Goal: Task Accomplishment & Management: Manage account settings

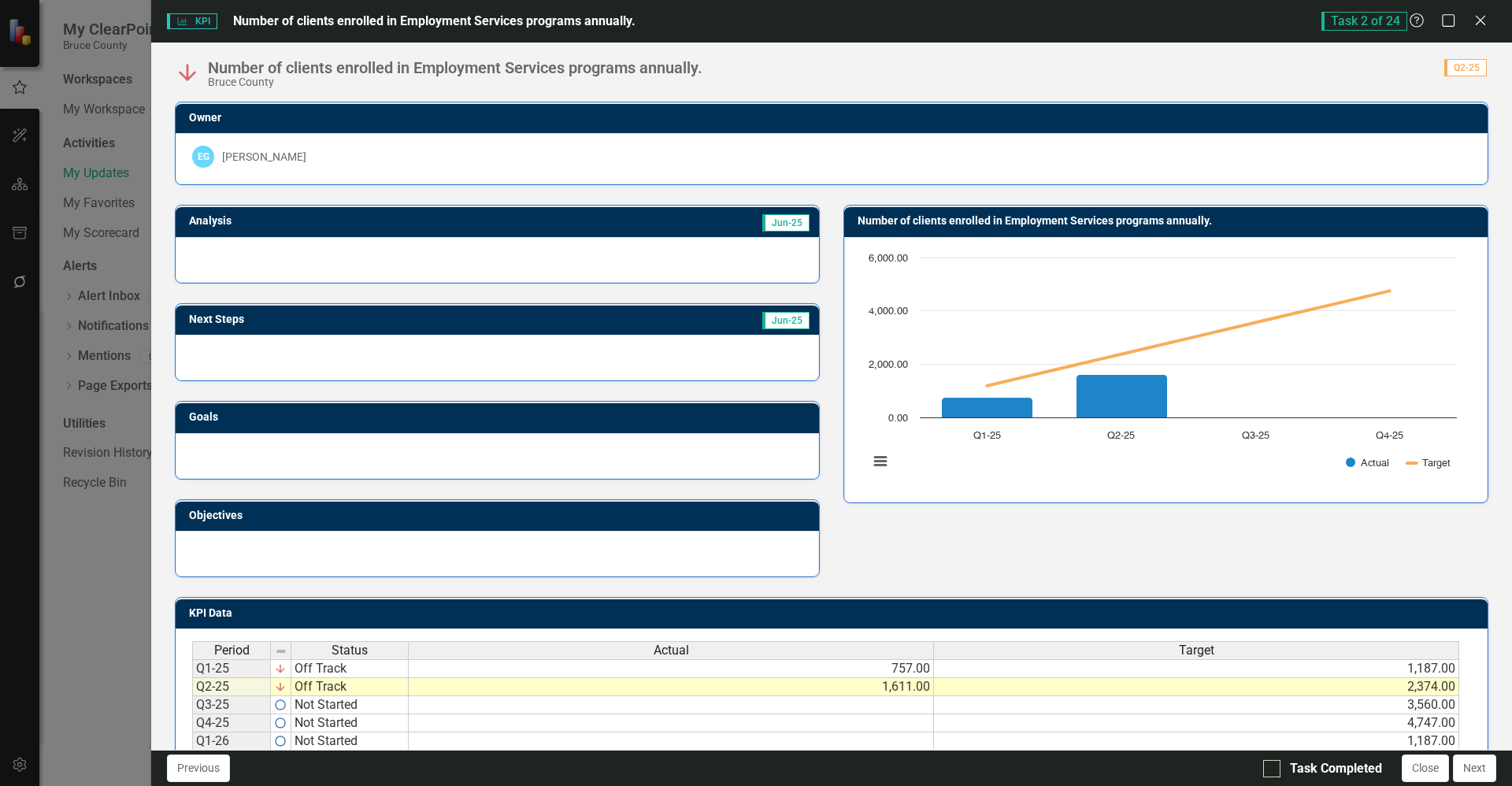
scroll to position [44, 0]
click at [1479, 23] on icon "Close" at bounding box center [1479, 20] width 20 height 15
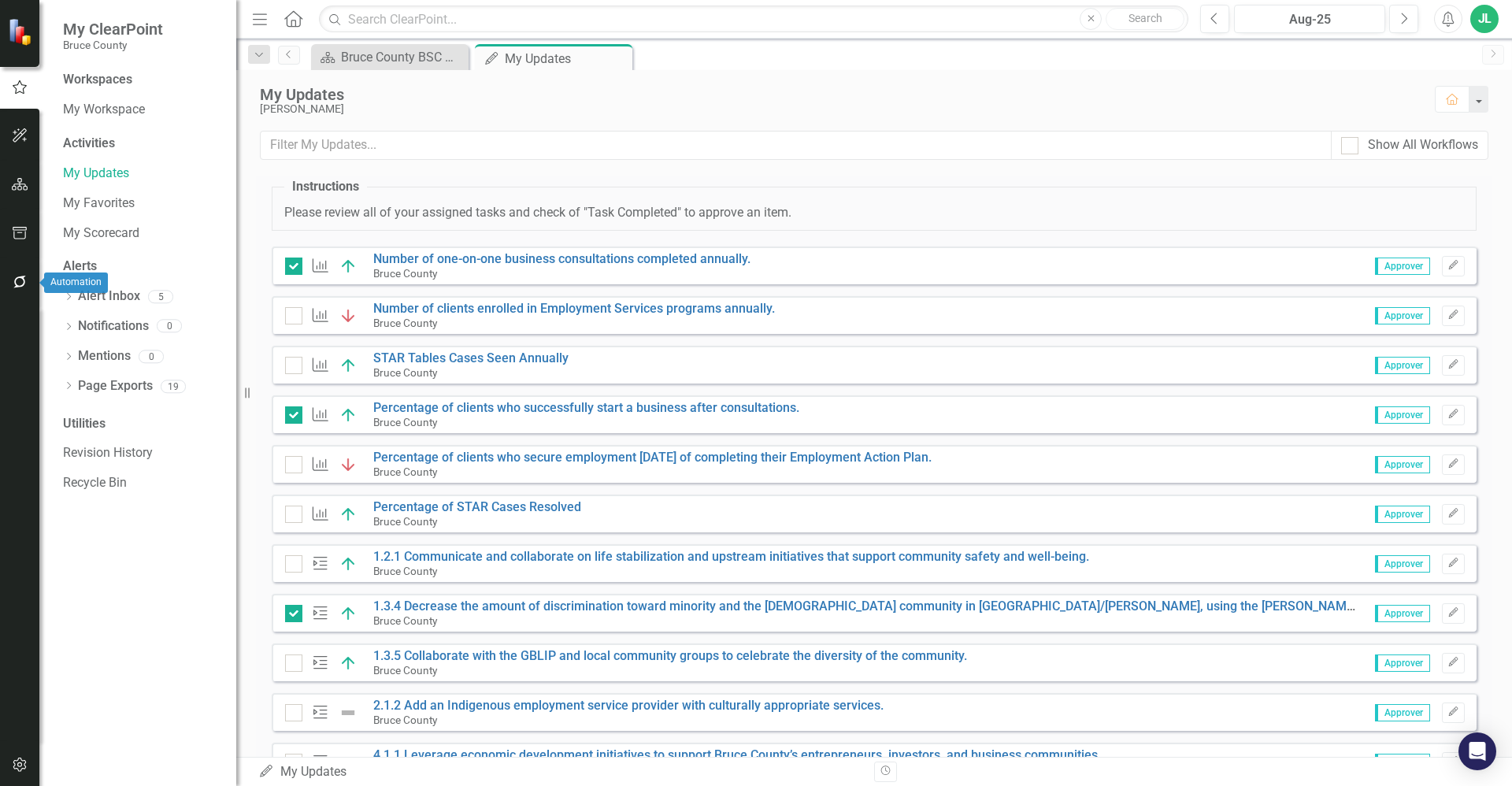
click at [19, 287] on icon "button" at bounding box center [20, 282] width 13 height 13
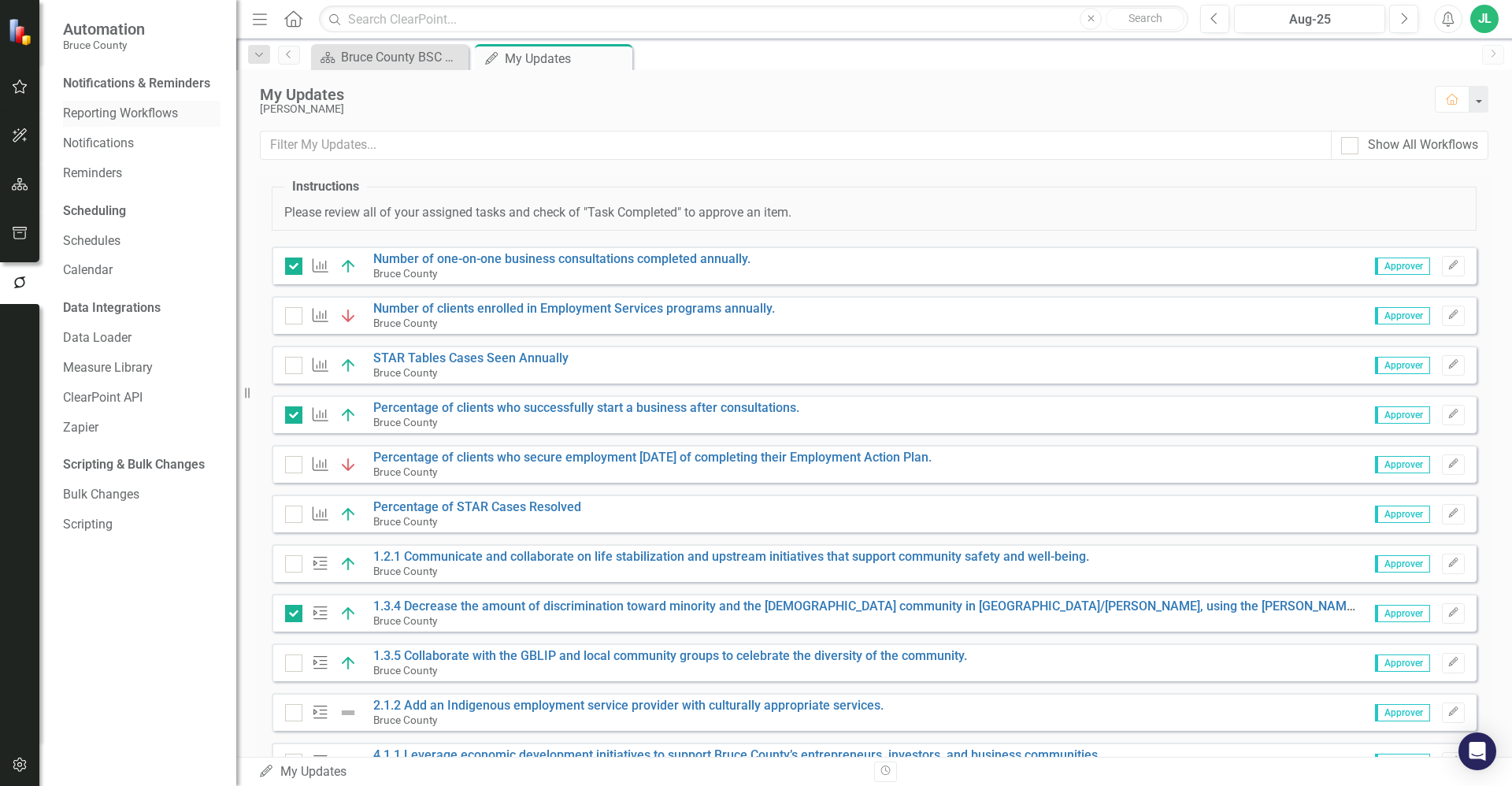
click at [147, 113] on link "Reporting Workflows" at bounding box center [142, 113] width 158 height 18
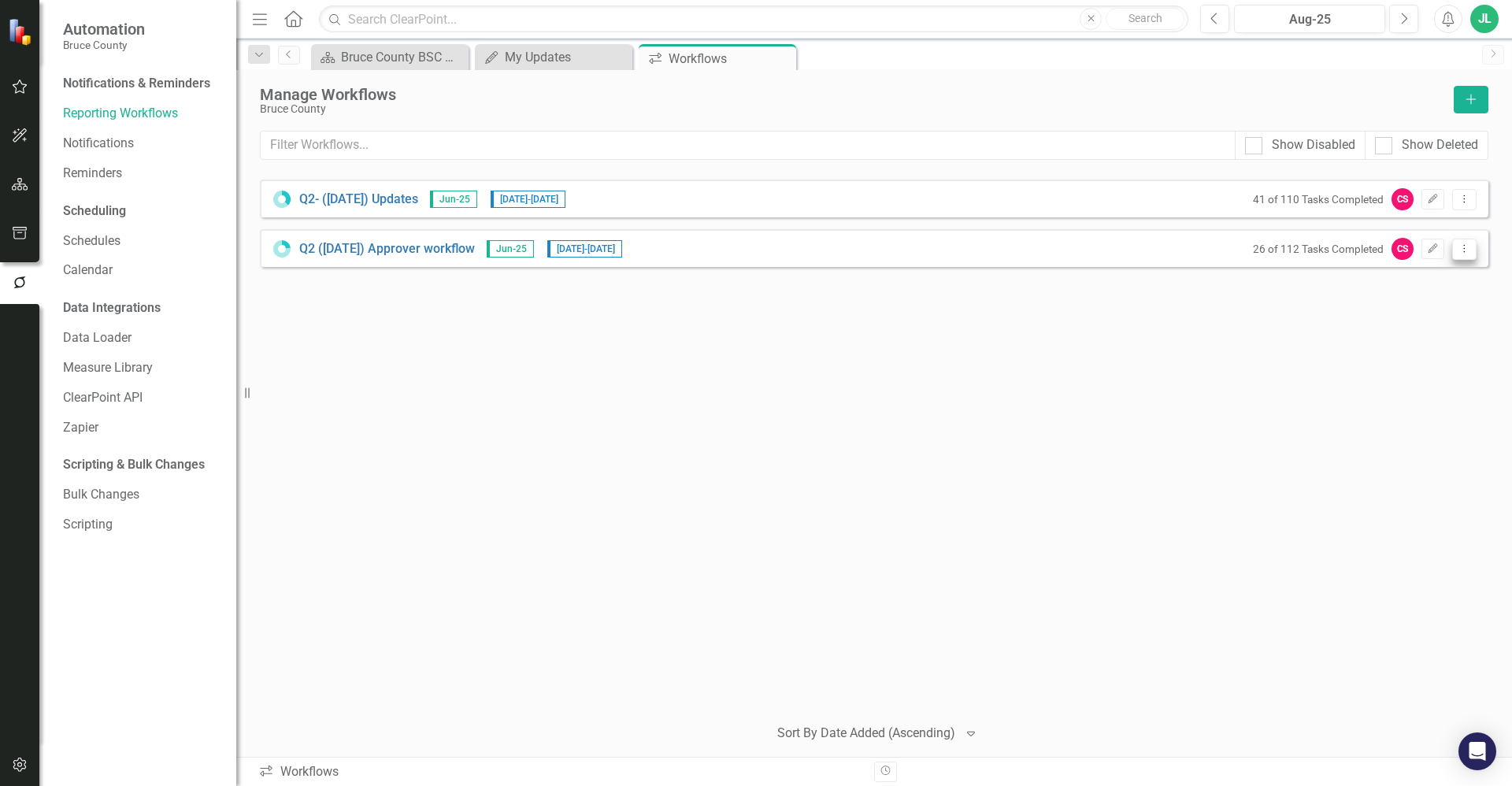
click at [1459, 249] on icon "Dropdown Menu" at bounding box center [1464, 248] width 14 height 10
click at [1399, 283] on link "Preview Preview Workflow" at bounding box center [1403, 276] width 146 height 30
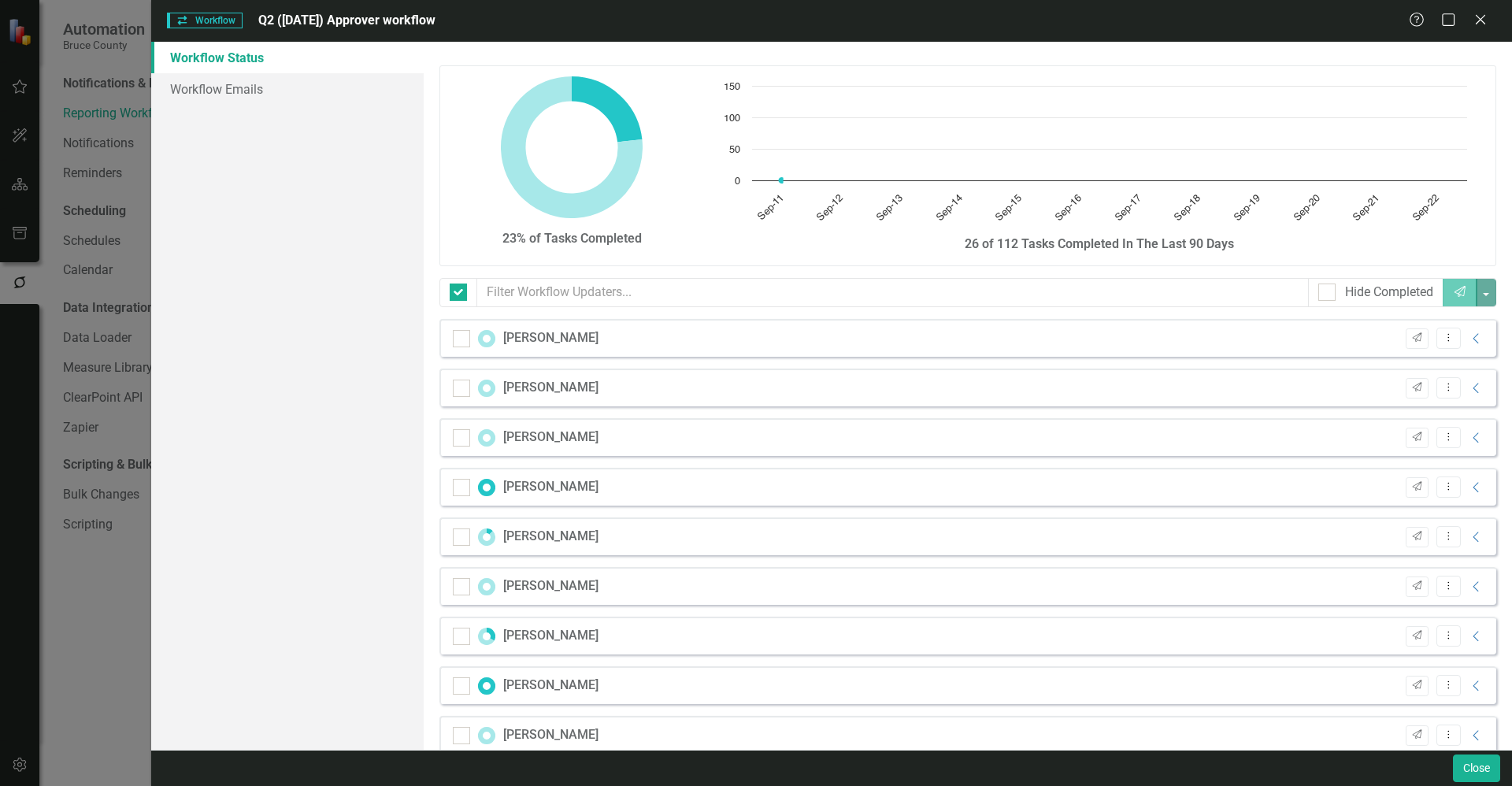
checkbox input "false"
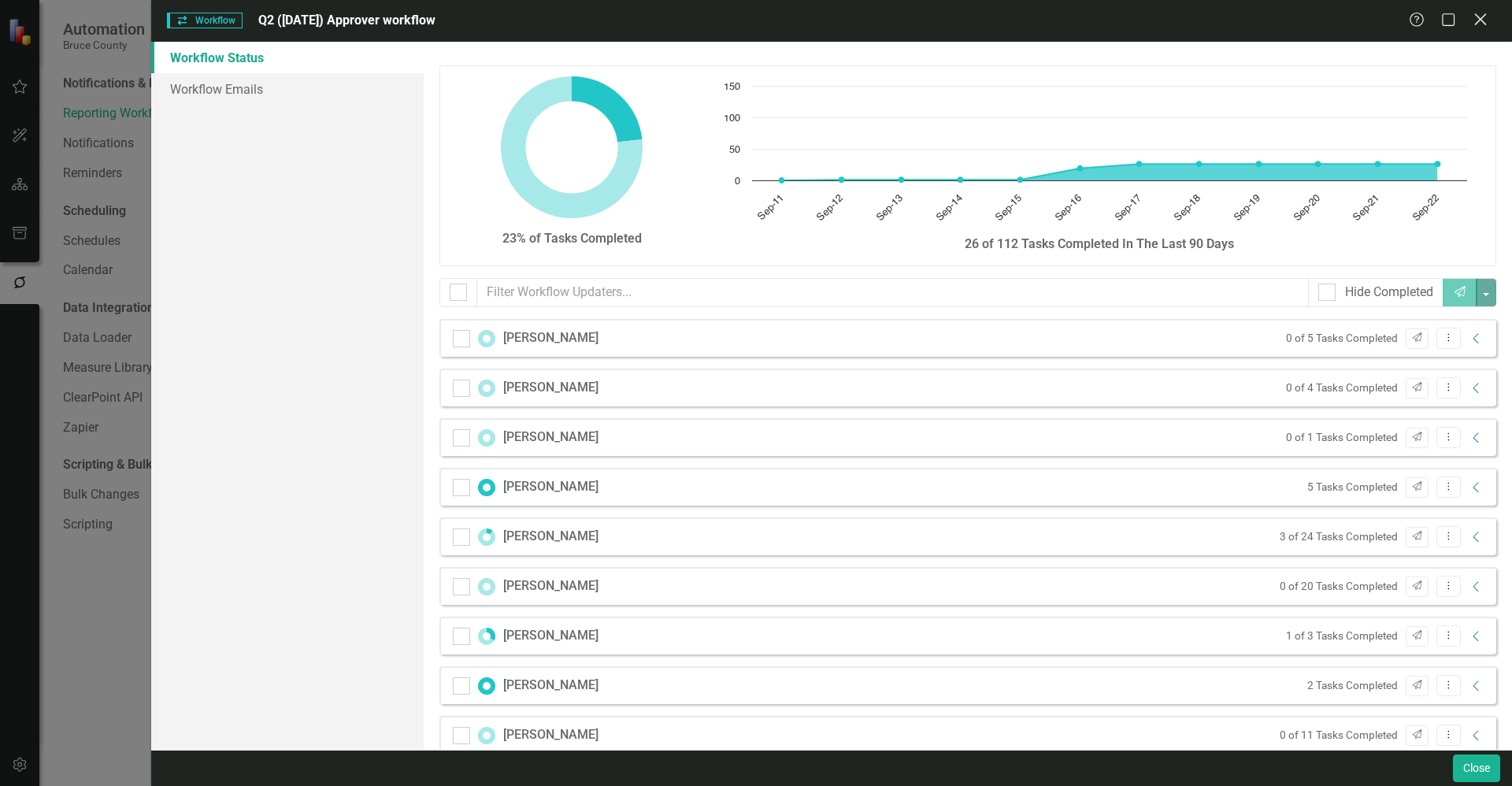
click at [1479, 24] on icon "Close" at bounding box center [1479, 19] width 20 height 15
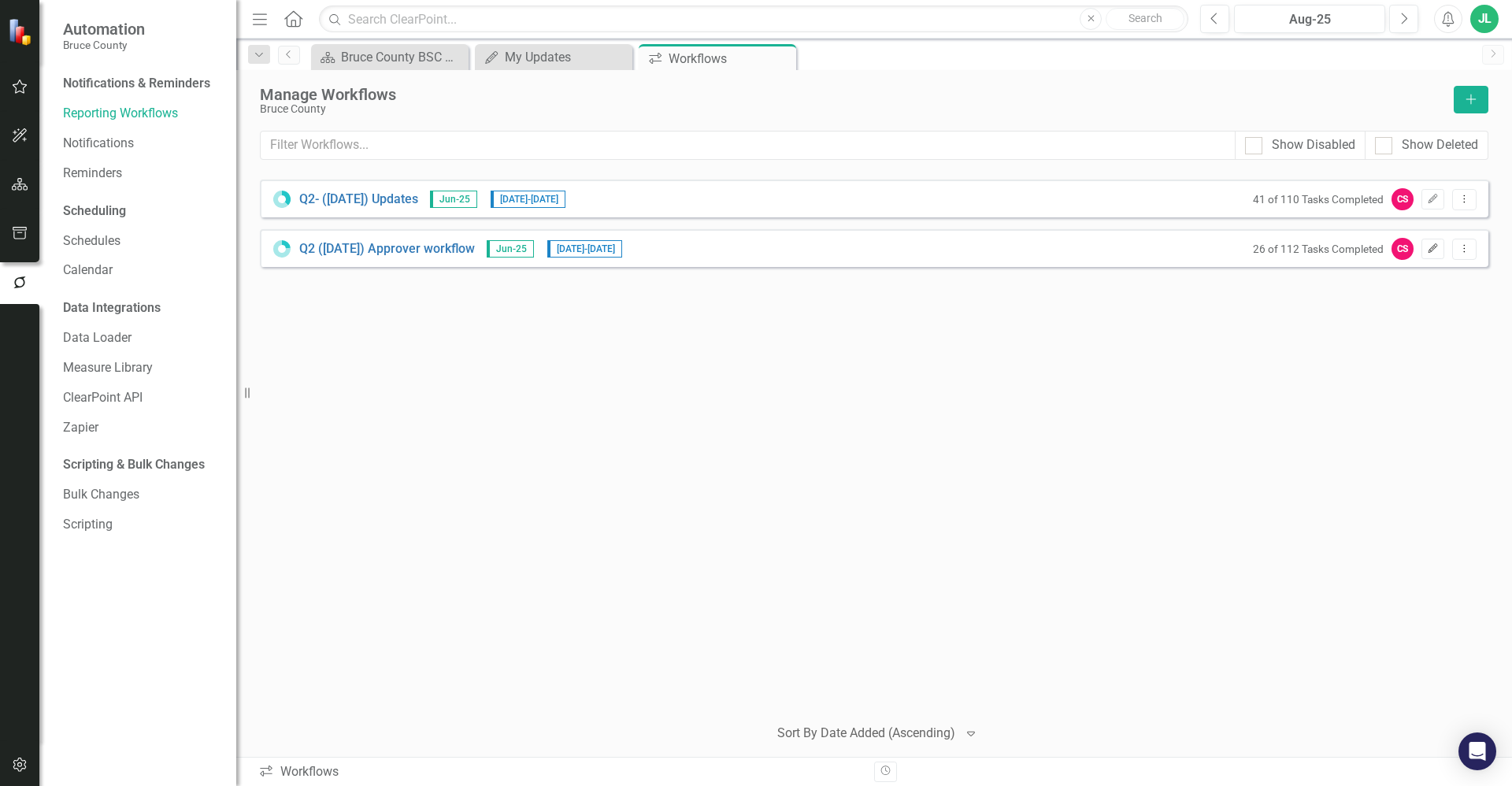
click at [1431, 251] on icon "button" at bounding box center [1433, 248] width 10 height 10
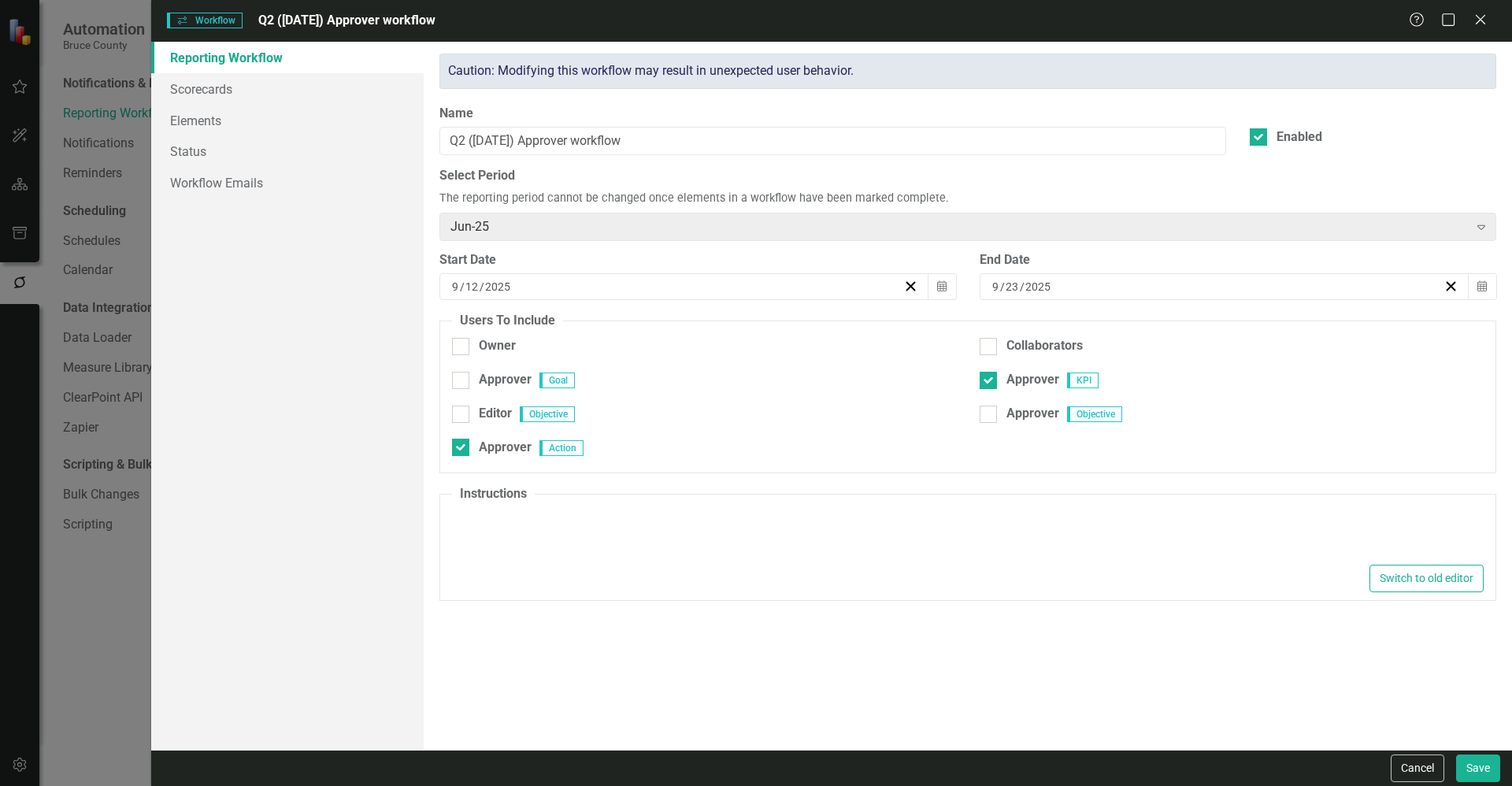
type textarea "<p>Please review all of your assigned tasks and check of "Task Completed" to ap…"
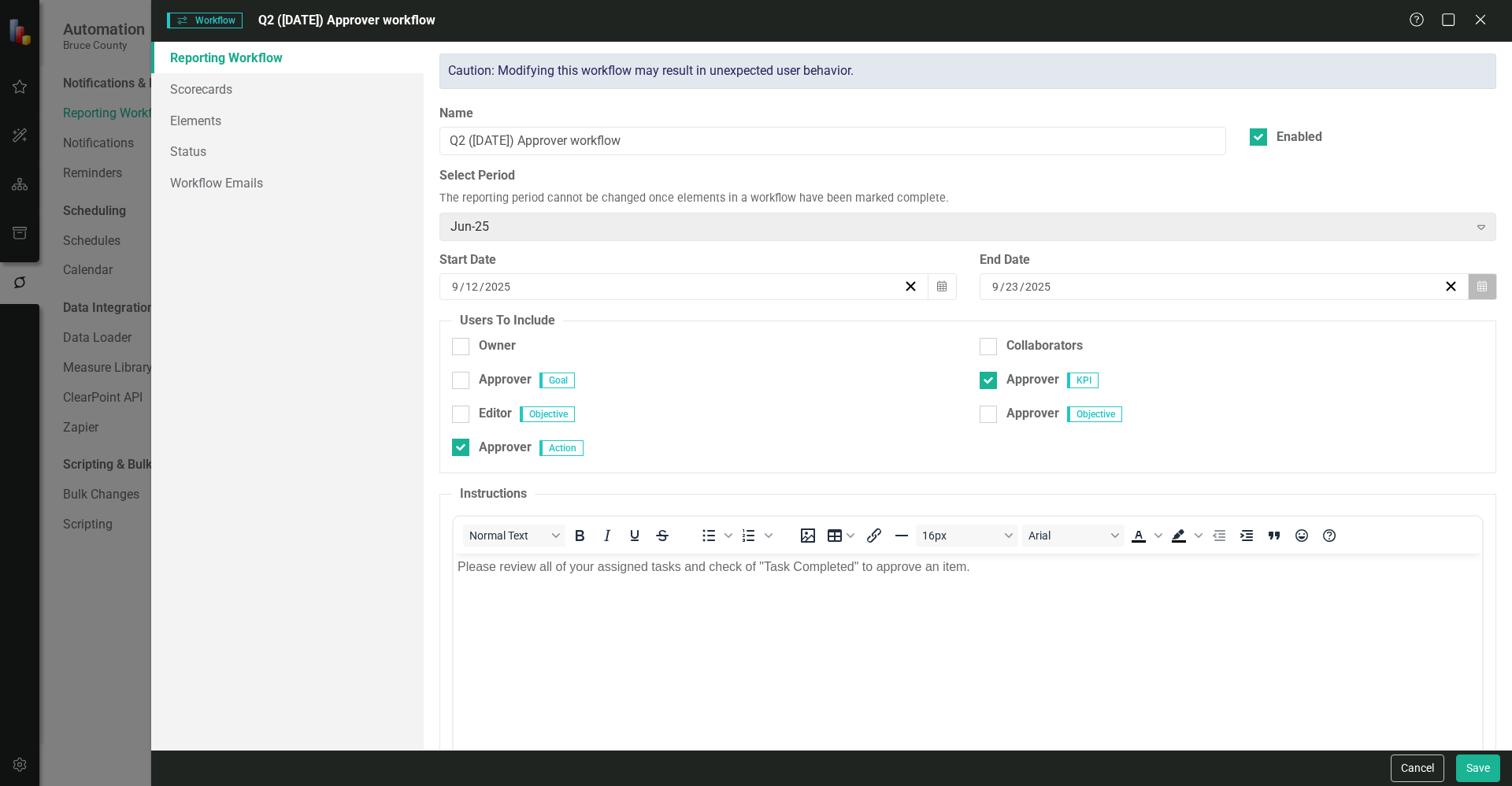
click at [1477, 291] on icon "Calendar" at bounding box center [1481, 286] width 10 height 11
click at [49, 637] on div "Workflows Workflow Q2 ([DATE]) Approver workflow Help Maximize Close Reporting …" at bounding box center [756, 393] width 1512 height 786
drag, startPoint x: 49, startPoint y: 637, endPoint x: 108, endPoint y: 710, distance: 93.9
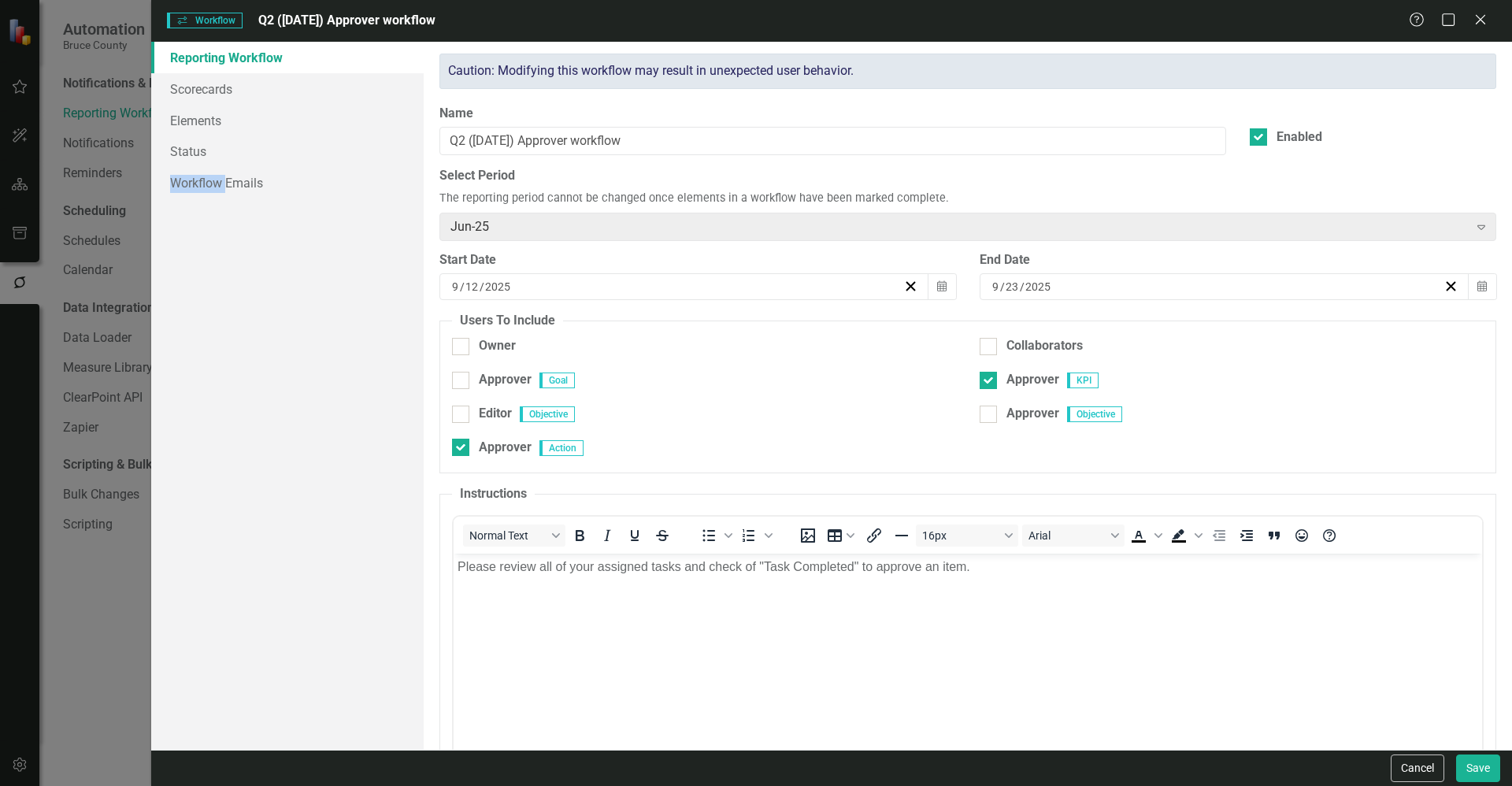
click at [108, 710] on div "Workflows Workflow Q2 ([DATE]) Approver workflow Help Maximize Close Reporting …" at bounding box center [756, 393] width 1512 height 786
click at [1484, 20] on icon "Close" at bounding box center [1479, 19] width 20 height 15
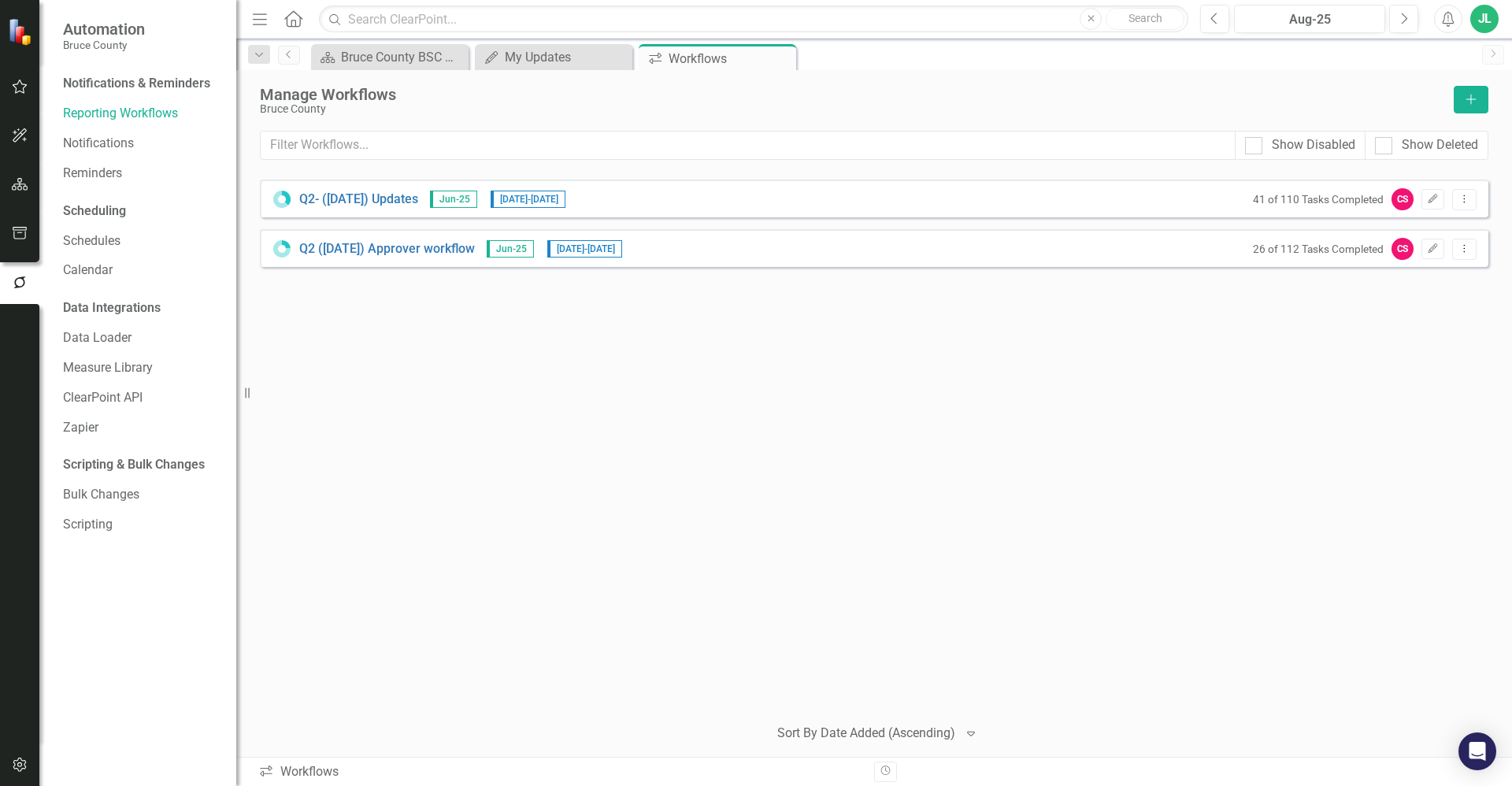
click at [1052, 330] on div "Q2- ([DATE]) Updates Jun-25 [DATE] - [DATE] 41 of 110 Tasks Completed CS Edit D…" at bounding box center [874, 440] width 1228 height 522
click at [1464, 245] on icon "Dropdown Menu" at bounding box center [1464, 248] width 14 height 10
click at [1156, 392] on div "Q2- ([DATE]) Updates Jun-25 [DATE] - [DATE] 41 of 110 Tasks Completed CS Edit D…" at bounding box center [874, 440] width 1228 height 522
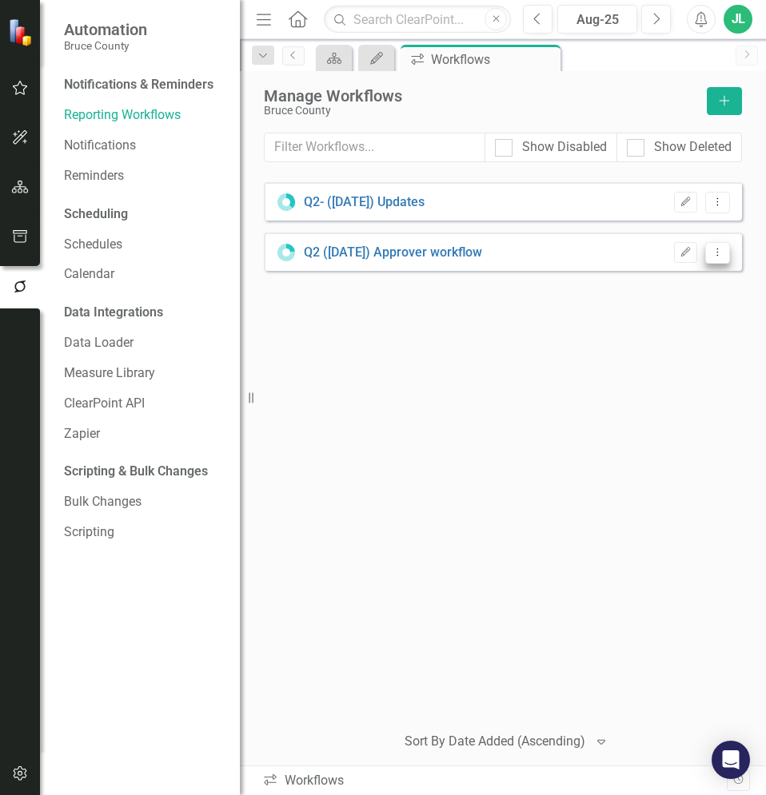
click at [717, 259] on button "Dropdown Menu" at bounding box center [717, 253] width 25 height 22
click at [683, 276] on link "Preview Preview Workflow" at bounding box center [655, 280] width 148 height 30
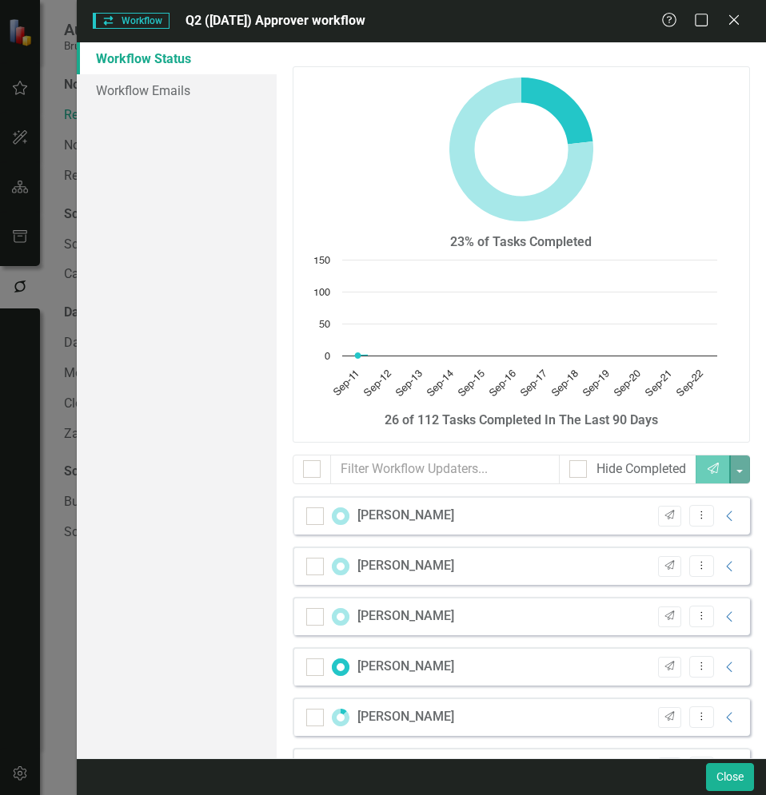
checkbox input "false"
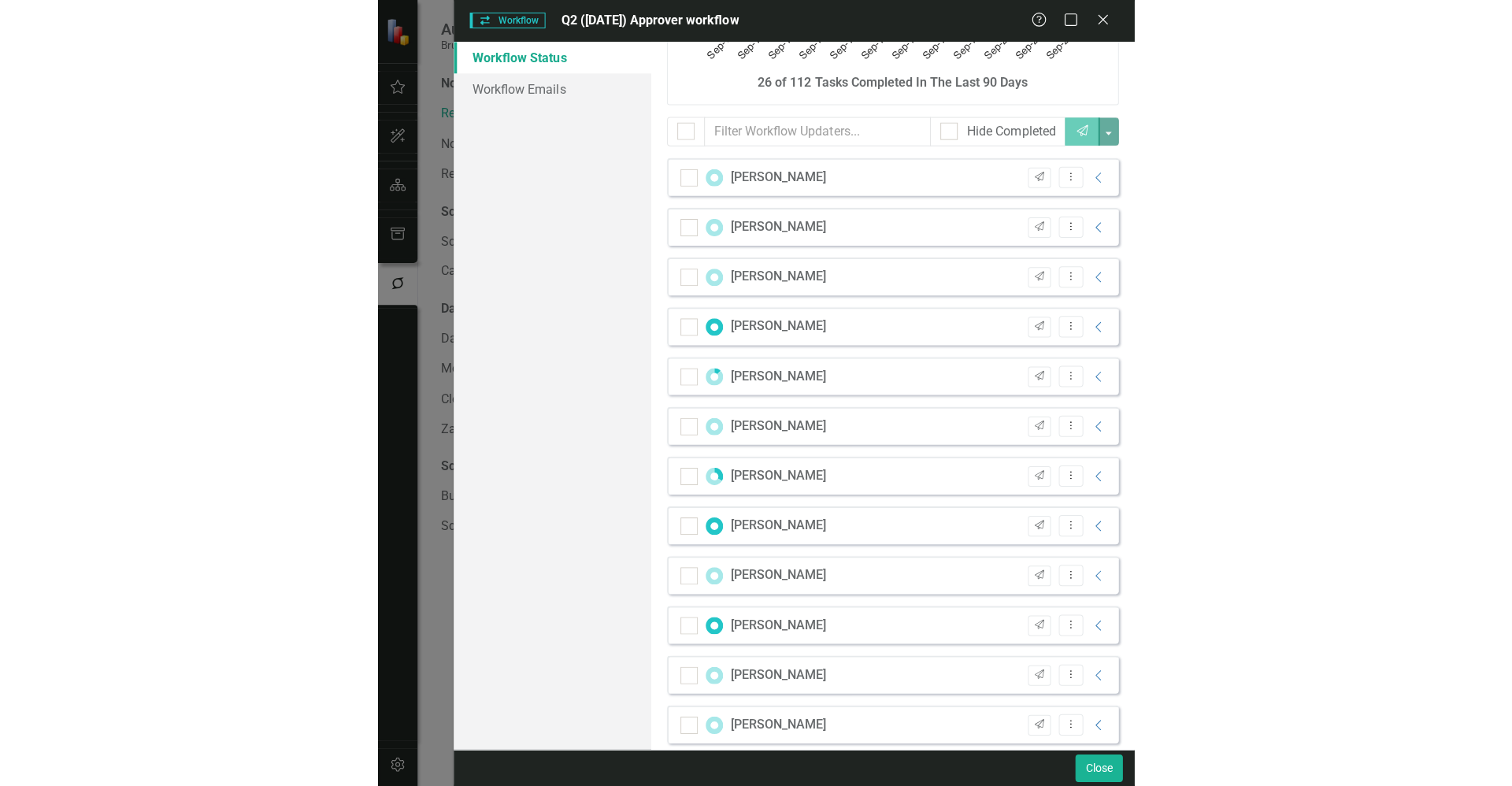
scroll to position [398, 0]
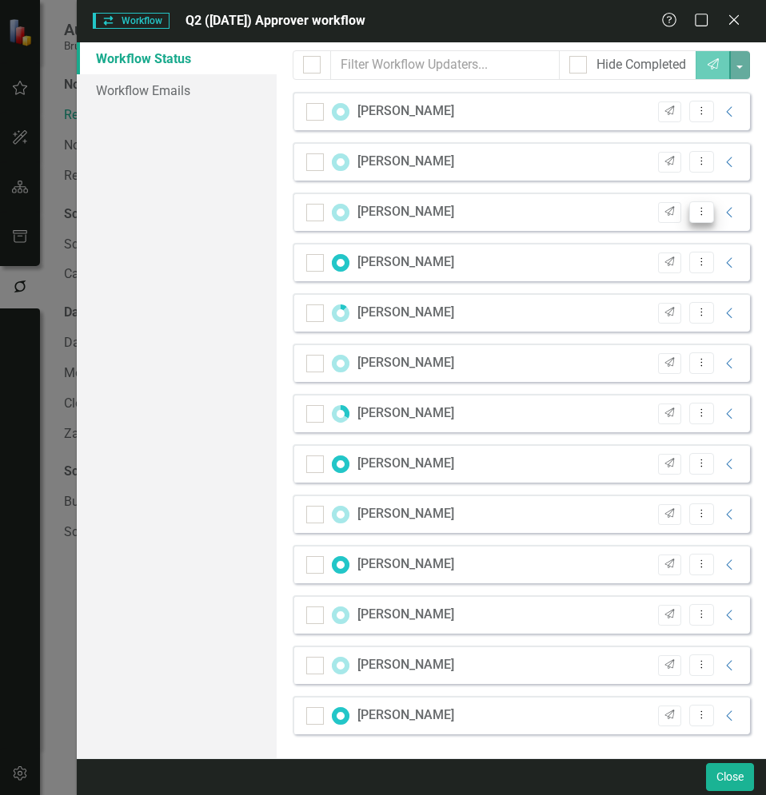
click at [695, 208] on icon "Dropdown Menu" at bounding box center [702, 211] width 14 height 10
click at [722, 217] on icon "Collapse" at bounding box center [730, 212] width 16 height 13
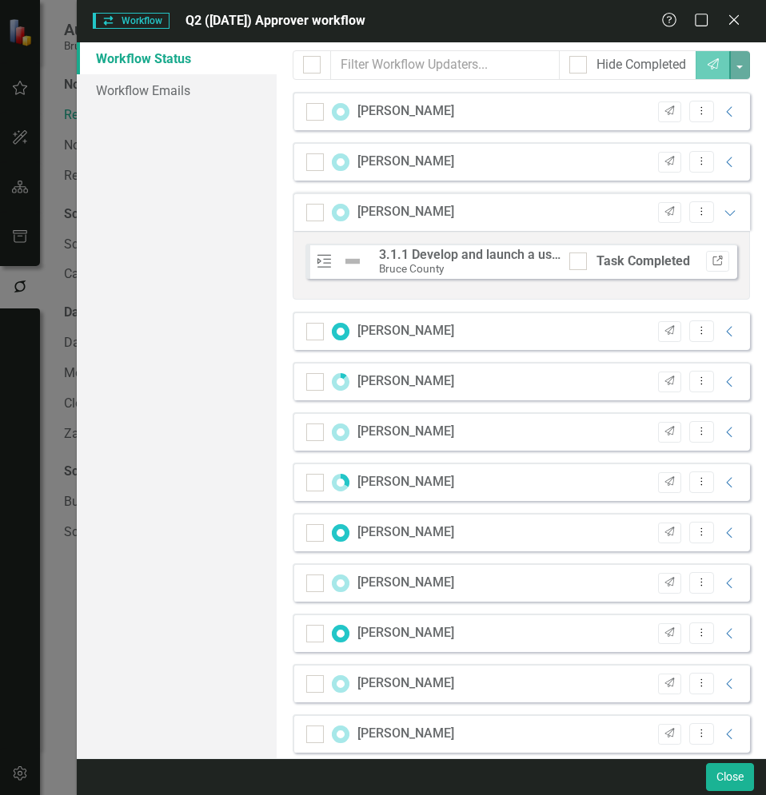
click at [710, 268] on button "Link" at bounding box center [717, 261] width 23 height 21
click at [722, 211] on icon "Expanded" at bounding box center [730, 212] width 16 height 13
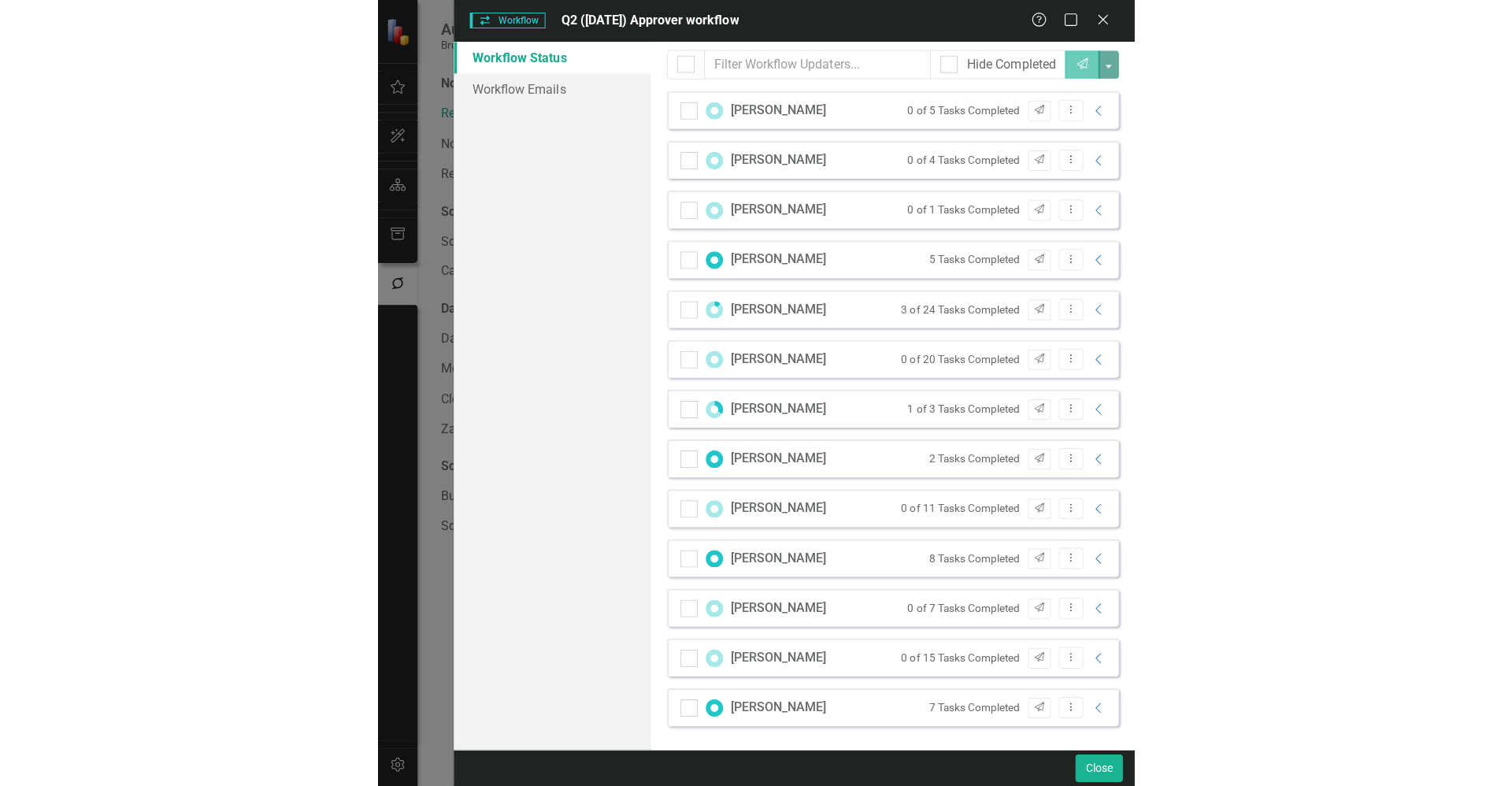
scroll to position [226, 0]
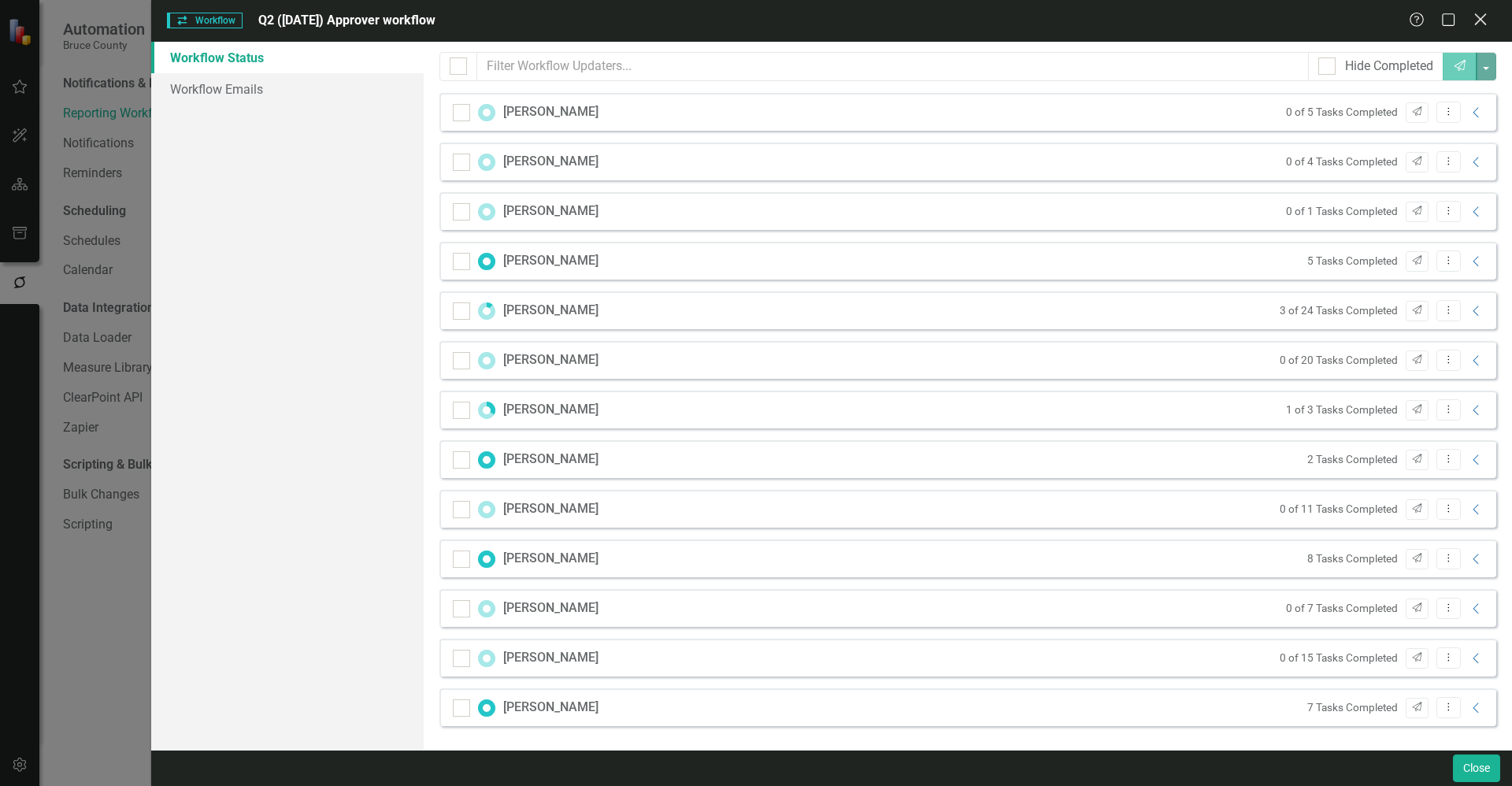
click at [1479, 29] on div "Close" at bounding box center [1479, 21] width 20 height 22
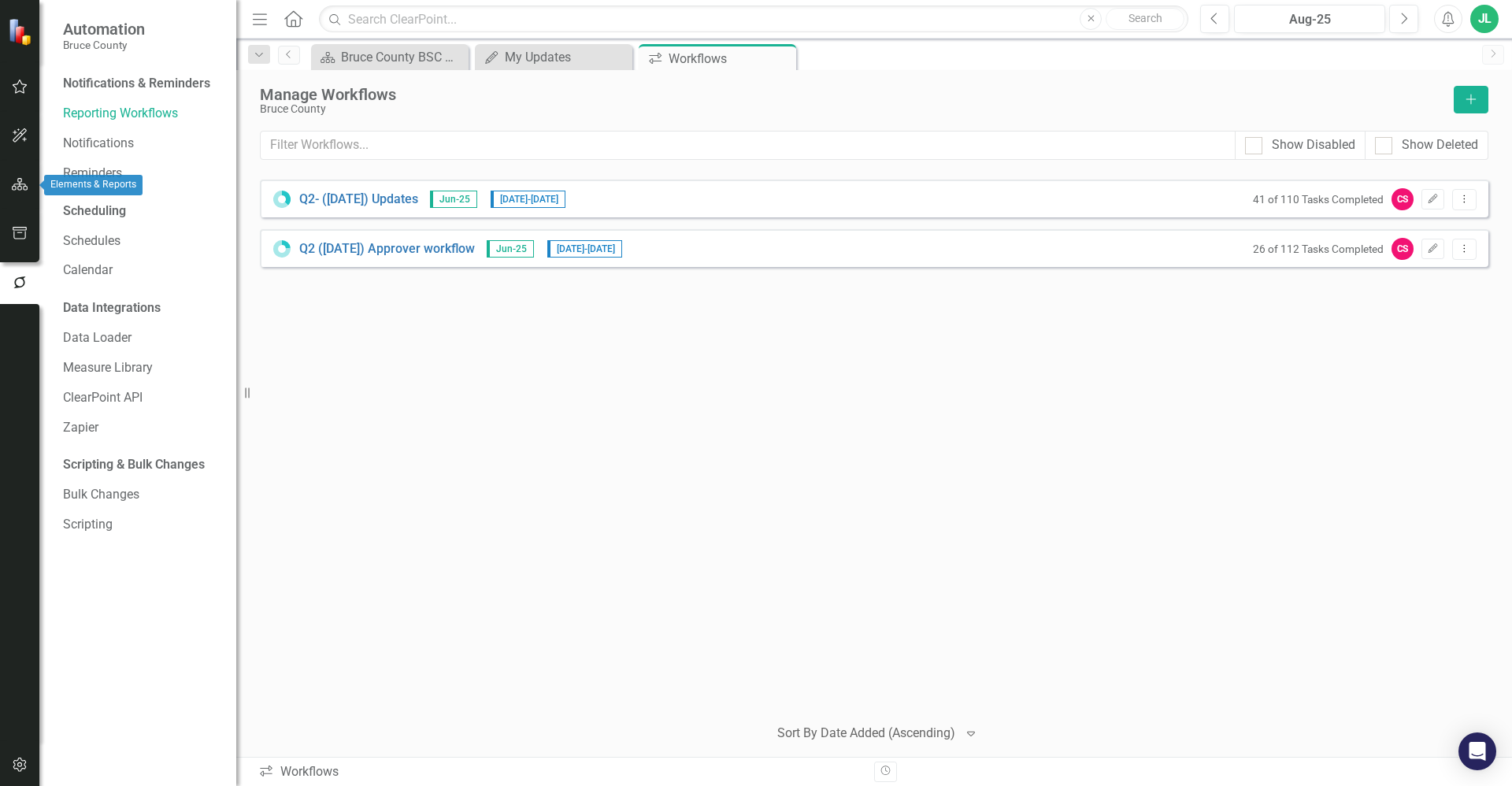
click at [20, 188] on icon "button" at bounding box center [20, 184] width 17 height 13
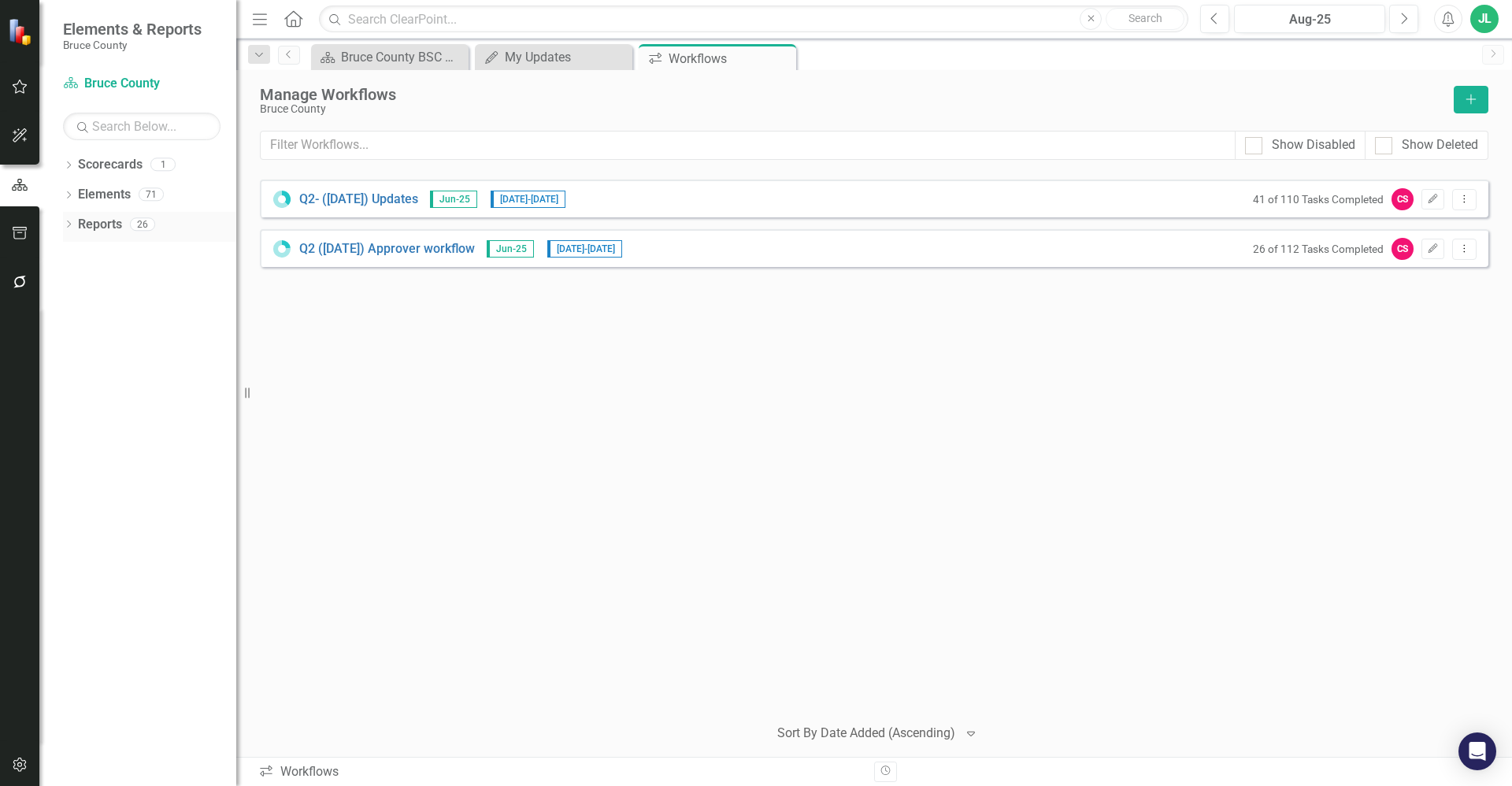
click at [96, 223] on link "Reports" at bounding box center [99, 225] width 44 height 18
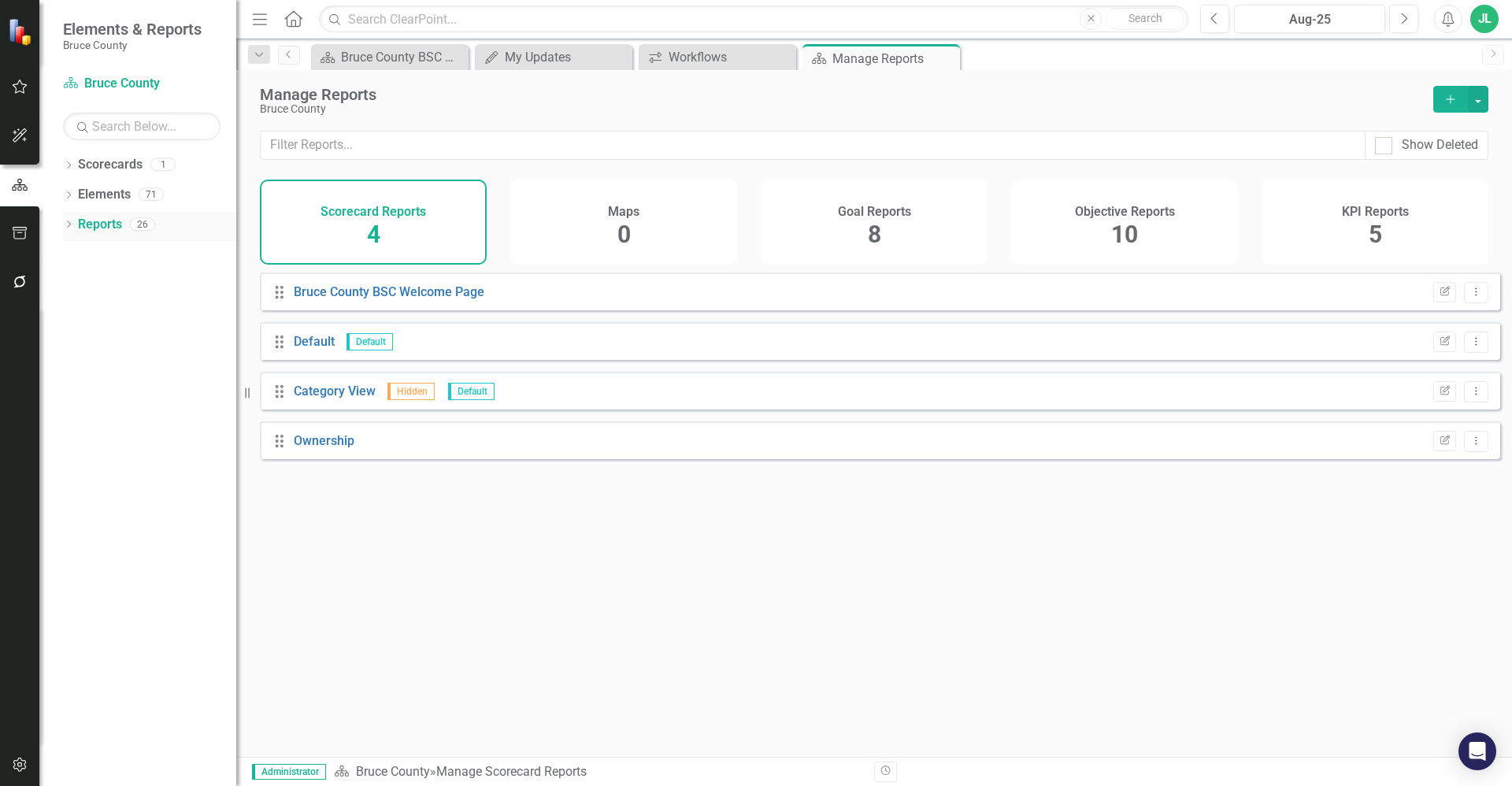
click at [71, 224] on icon "Dropdown" at bounding box center [68, 226] width 11 height 9
click at [77, 247] on div "Dropdown" at bounding box center [75, 254] width 11 height 14
click at [115, 336] on div "Ownership" at bounding box center [160, 338] width 153 height 14
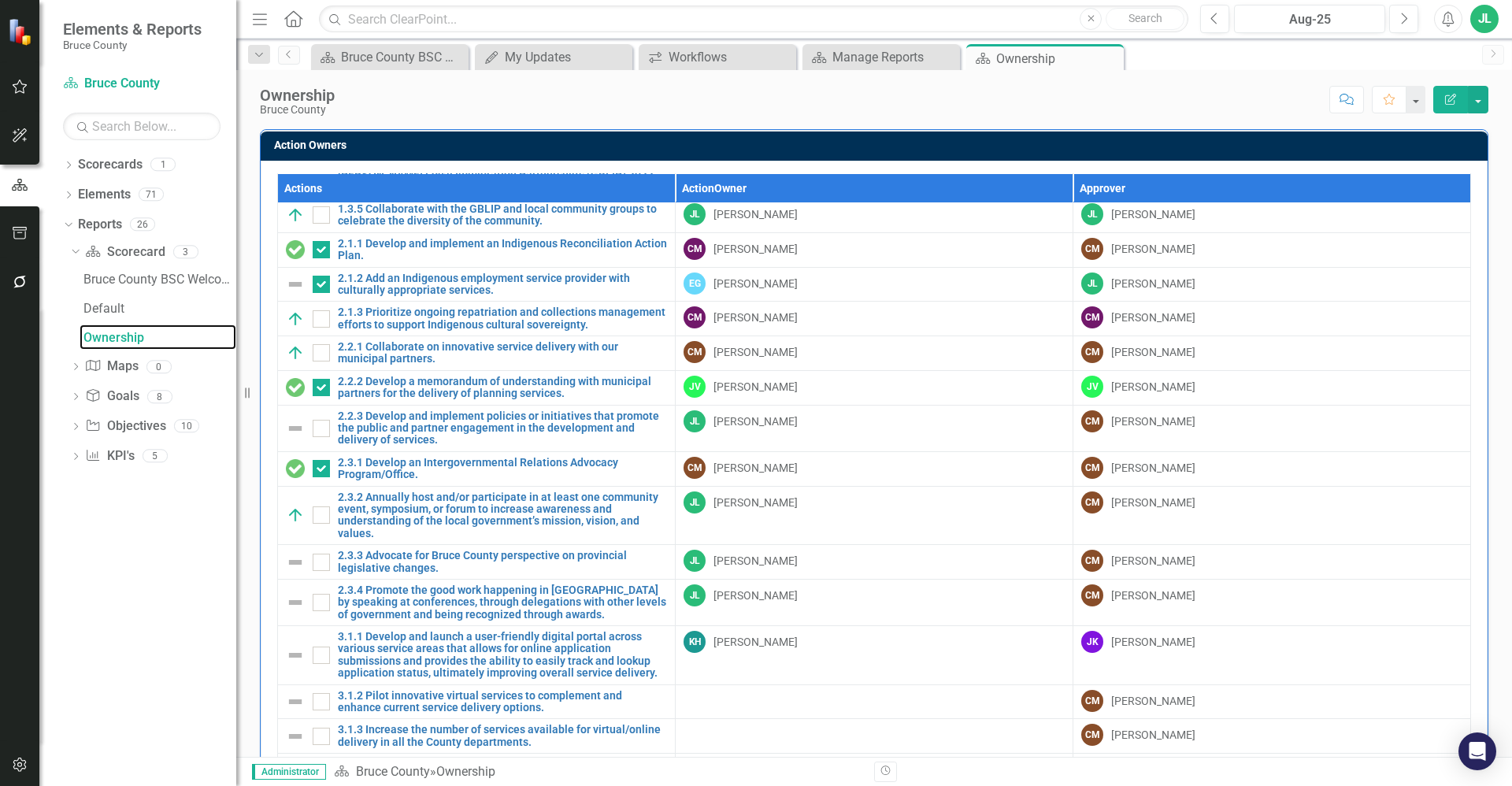
scroll to position [429, 0]
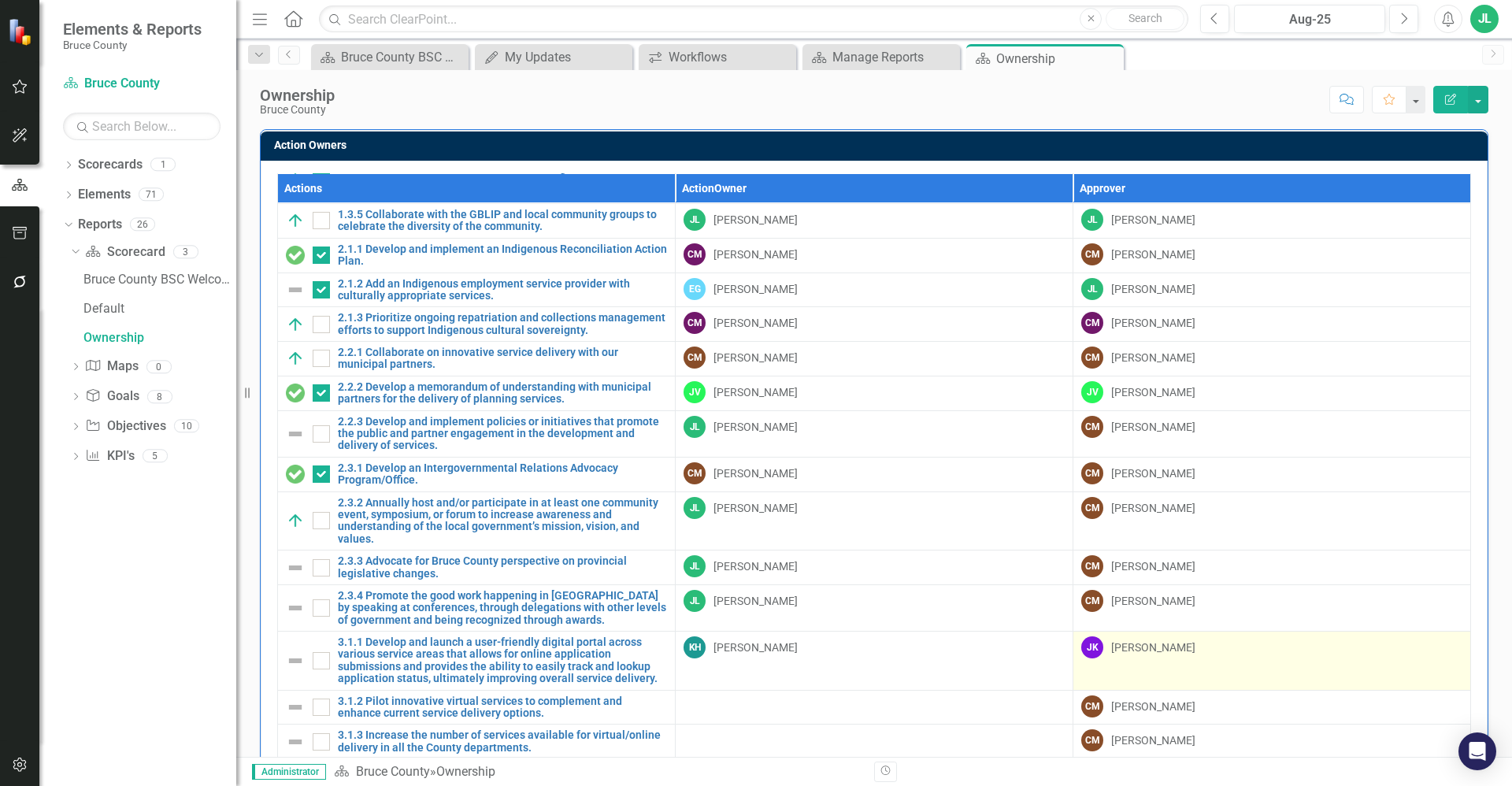
click at [1158, 636] on div "[PERSON_NAME]" at bounding box center [1271, 647] width 381 height 22
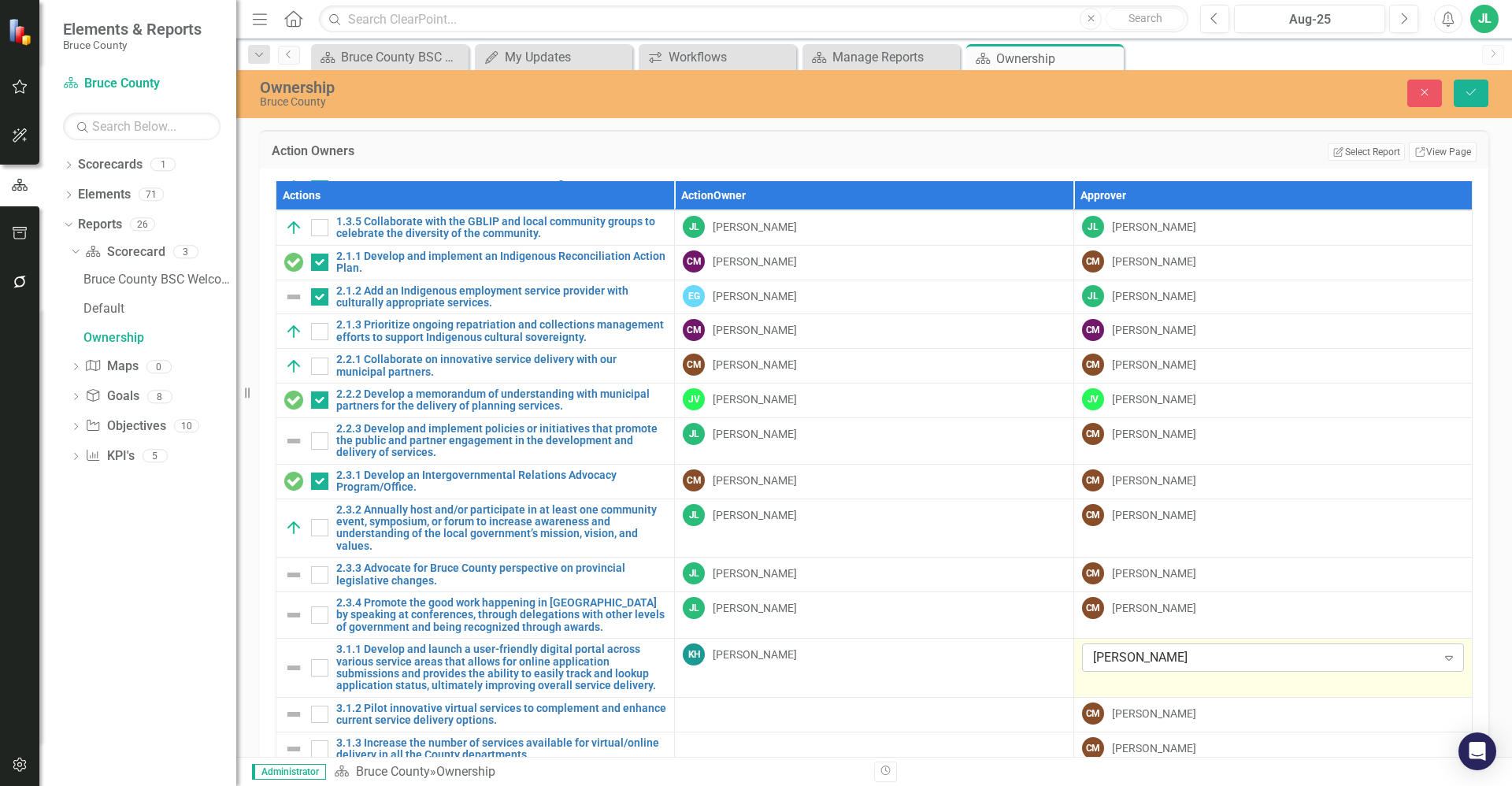
click at [1135, 649] on div "[PERSON_NAME]" at bounding box center [1264, 658] width 343 height 18
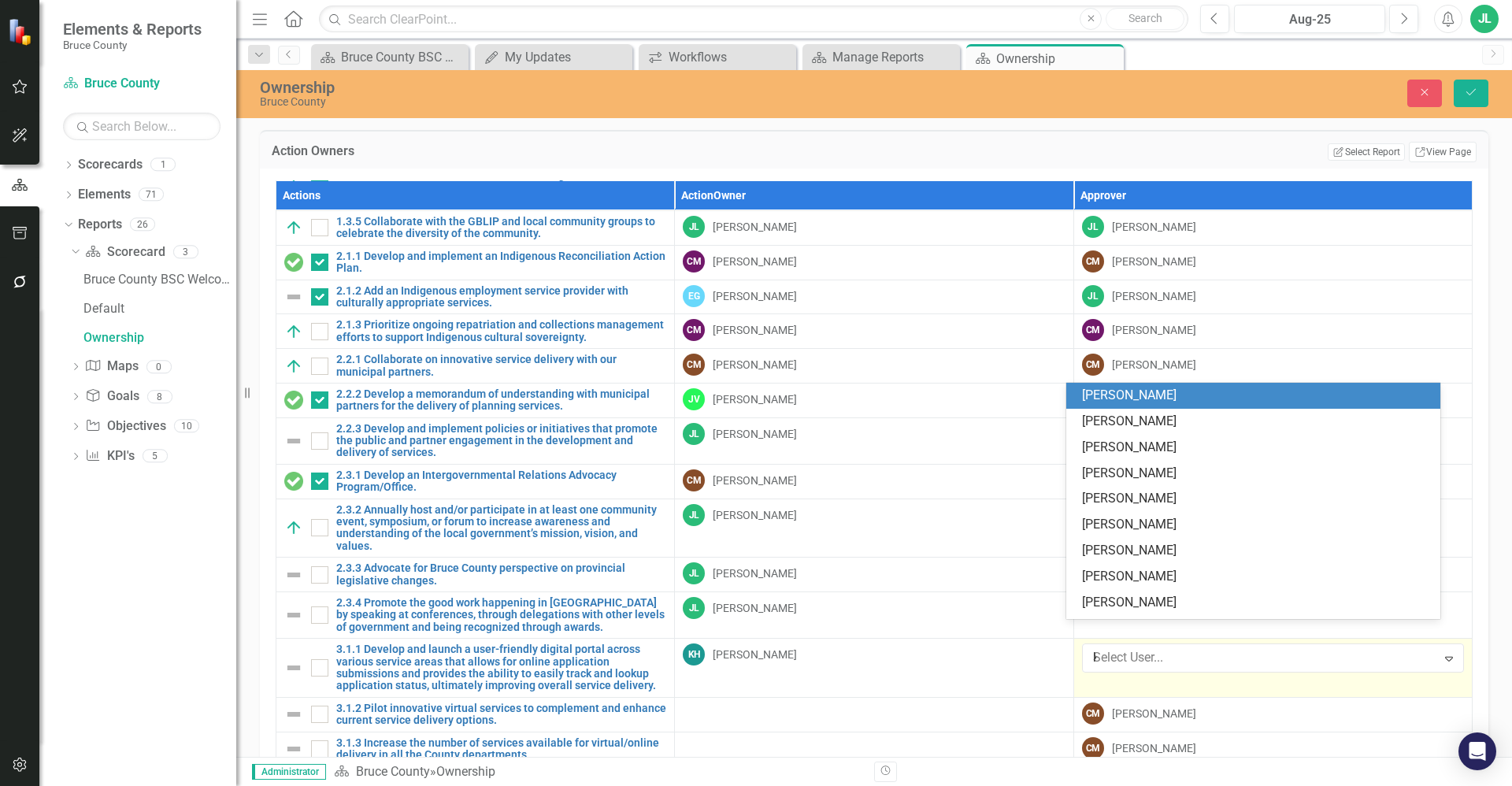
scroll to position [0, 0]
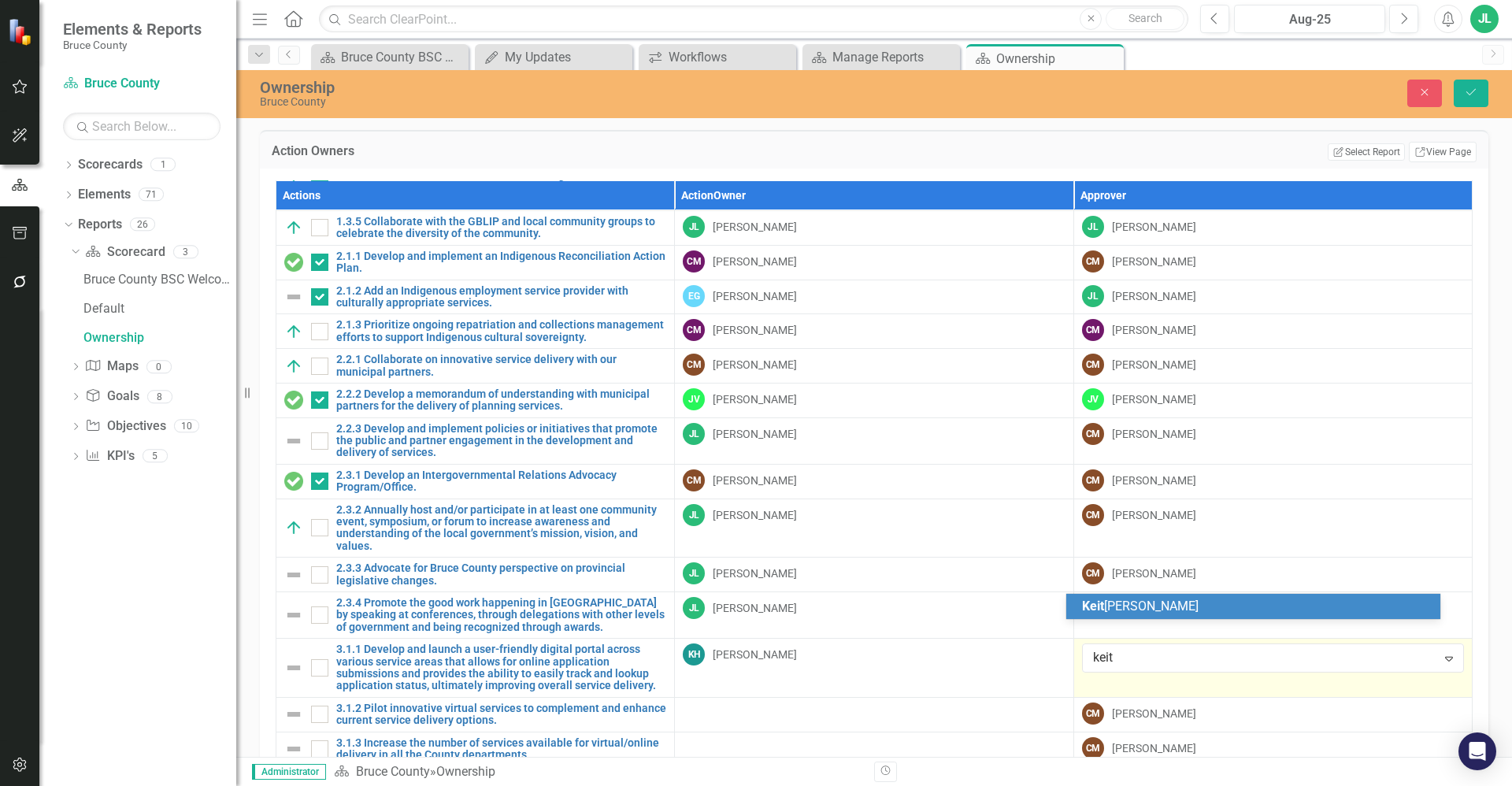
type input "[PERSON_NAME]"
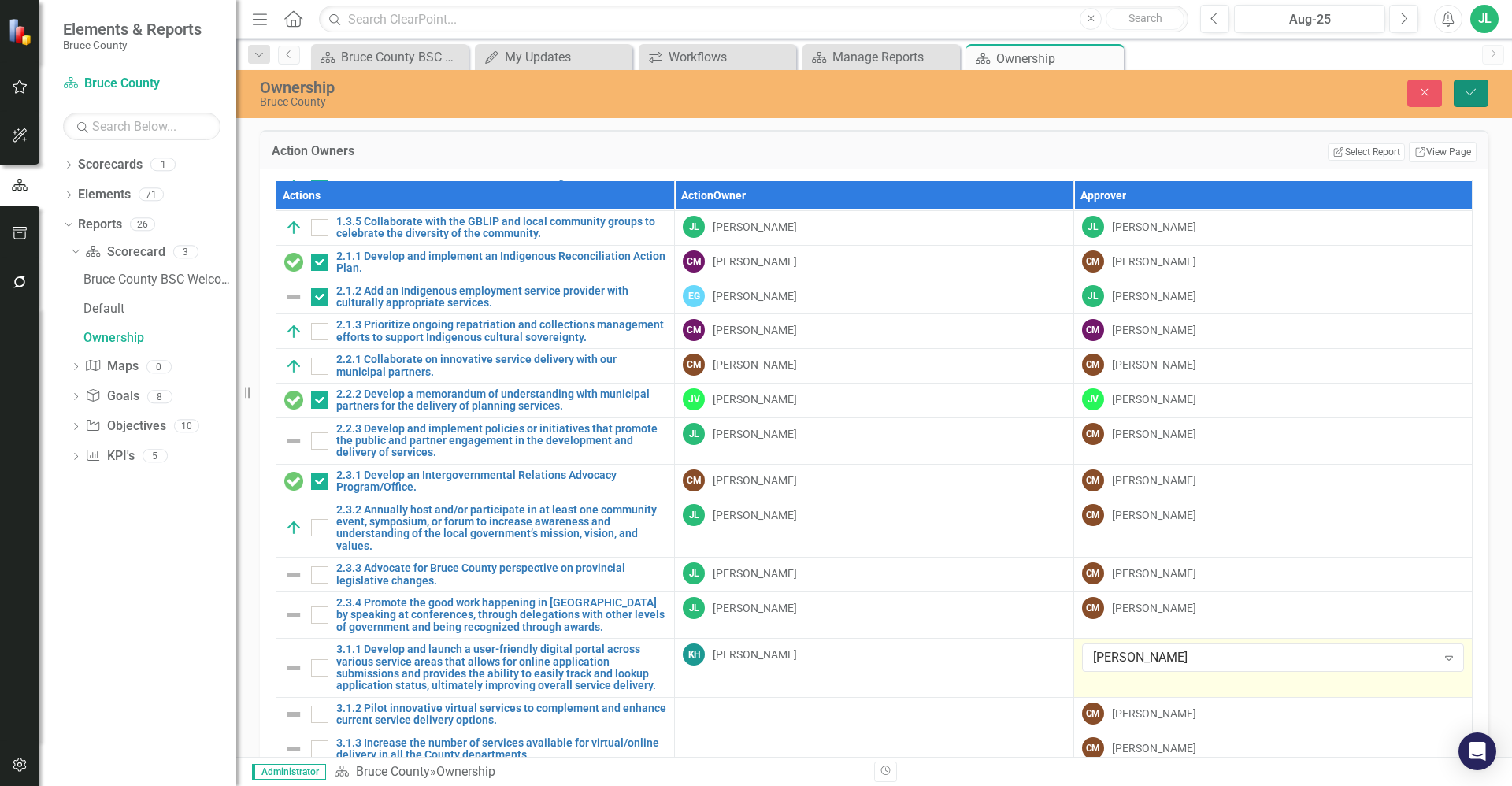
click at [1462, 97] on button "Save" at bounding box center [1470, 94] width 34 height 28
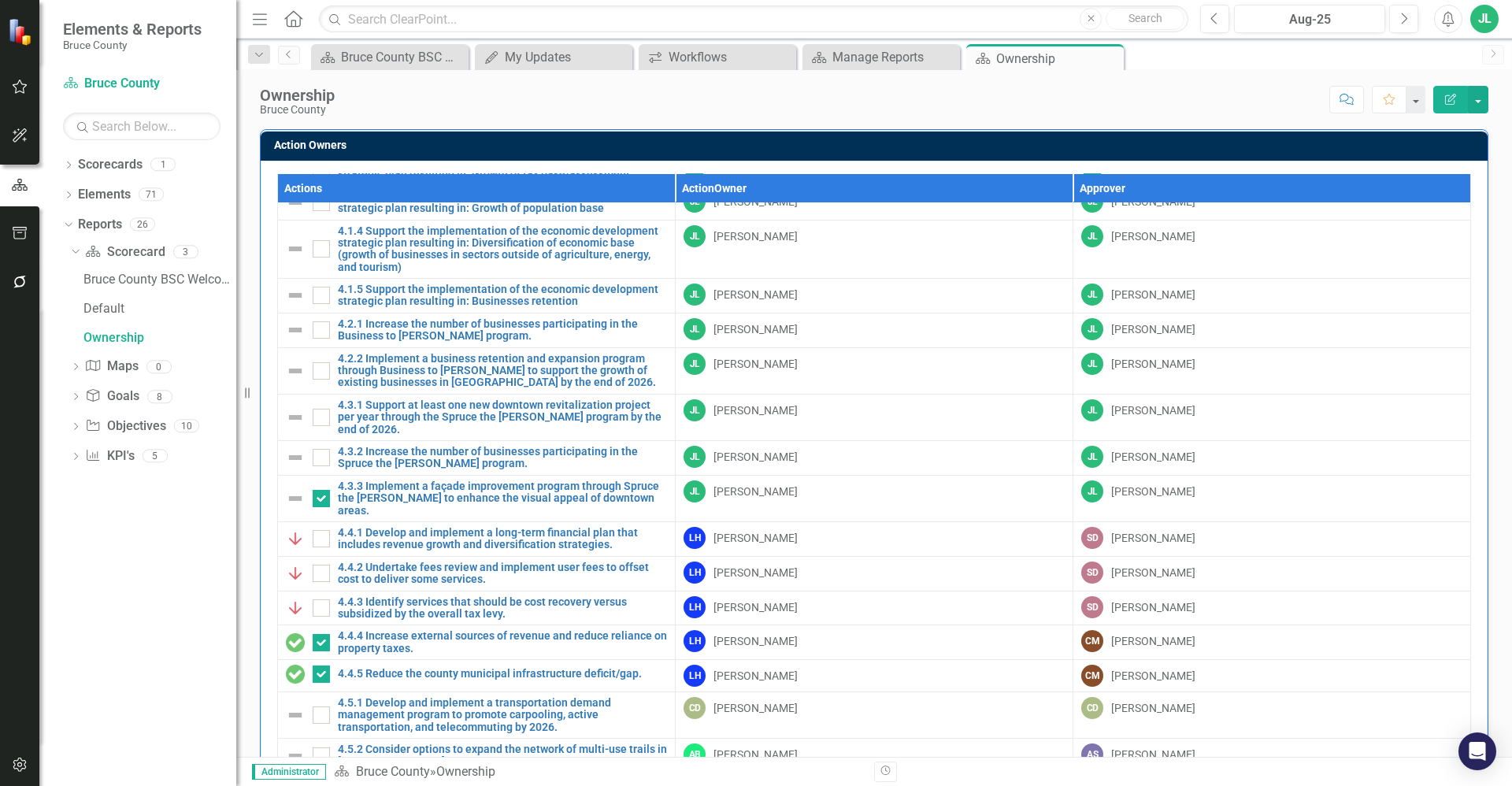
scroll to position [1137, 0]
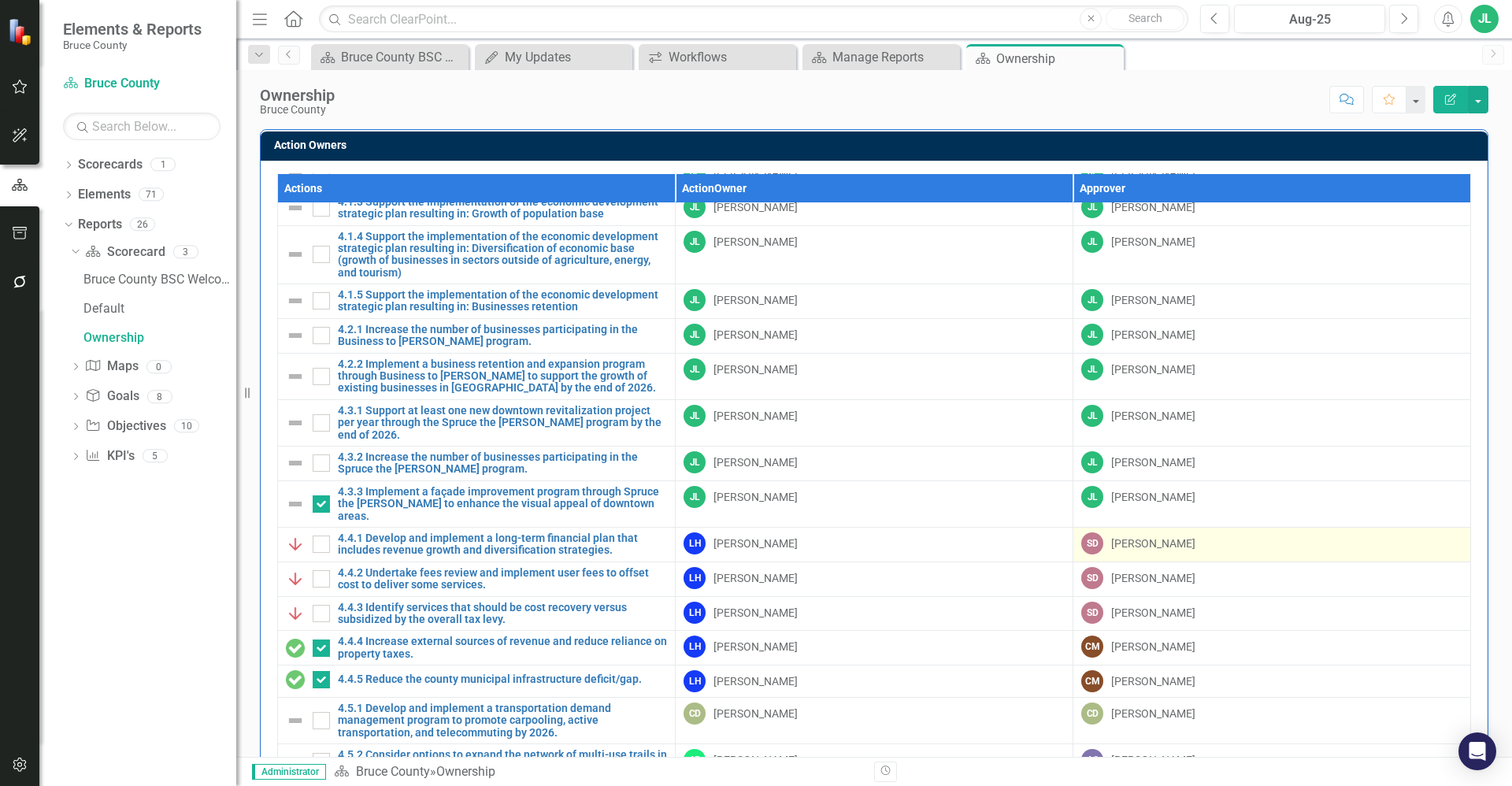
click at [1111, 536] on div "[PERSON_NAME]" at bounding box center [1153, 544] width 85 height 16
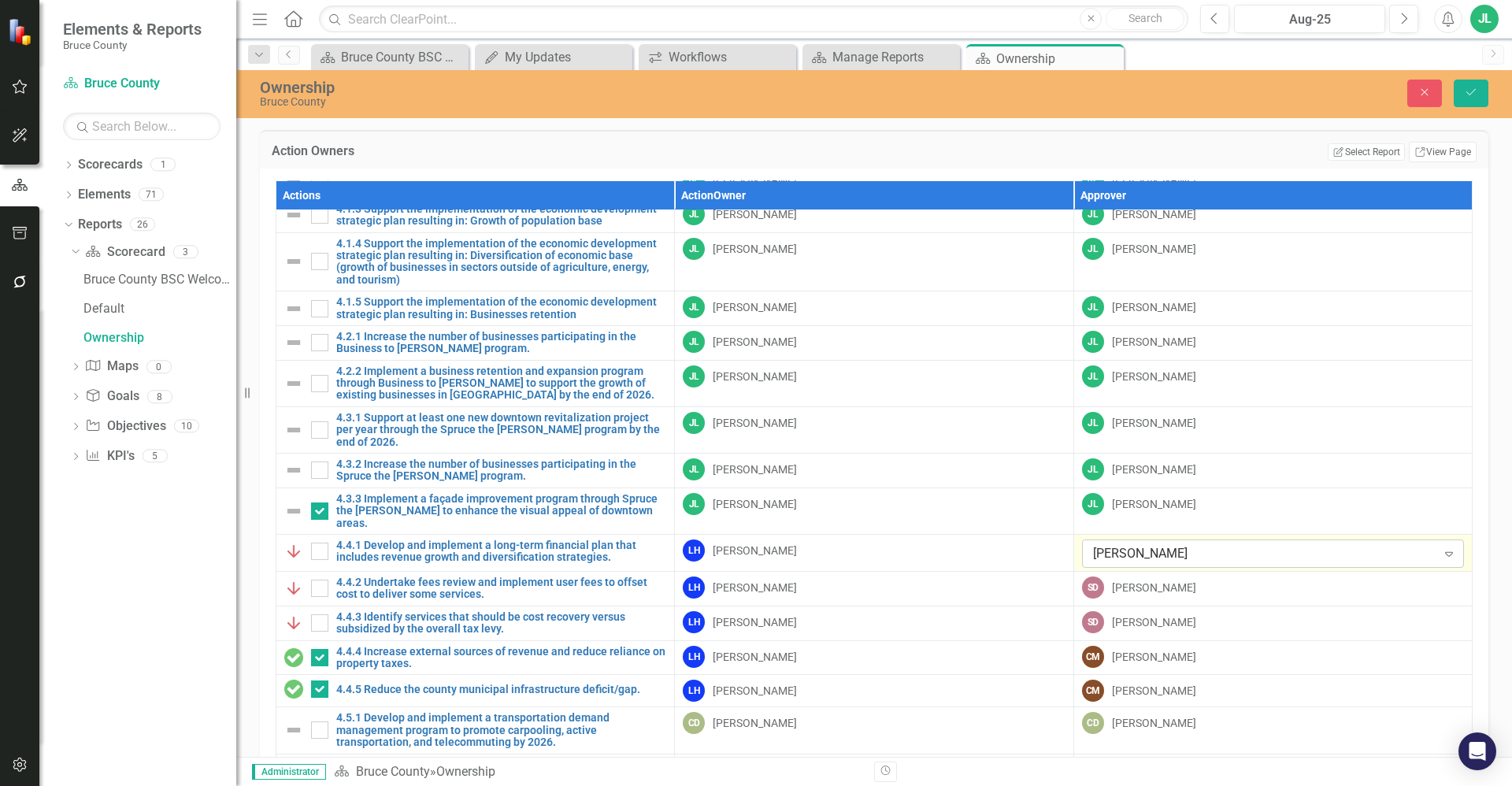
click at [1115, 545] on div "[PERSON_NAME]" at bounding box center [1264, 554] width 343 height 18
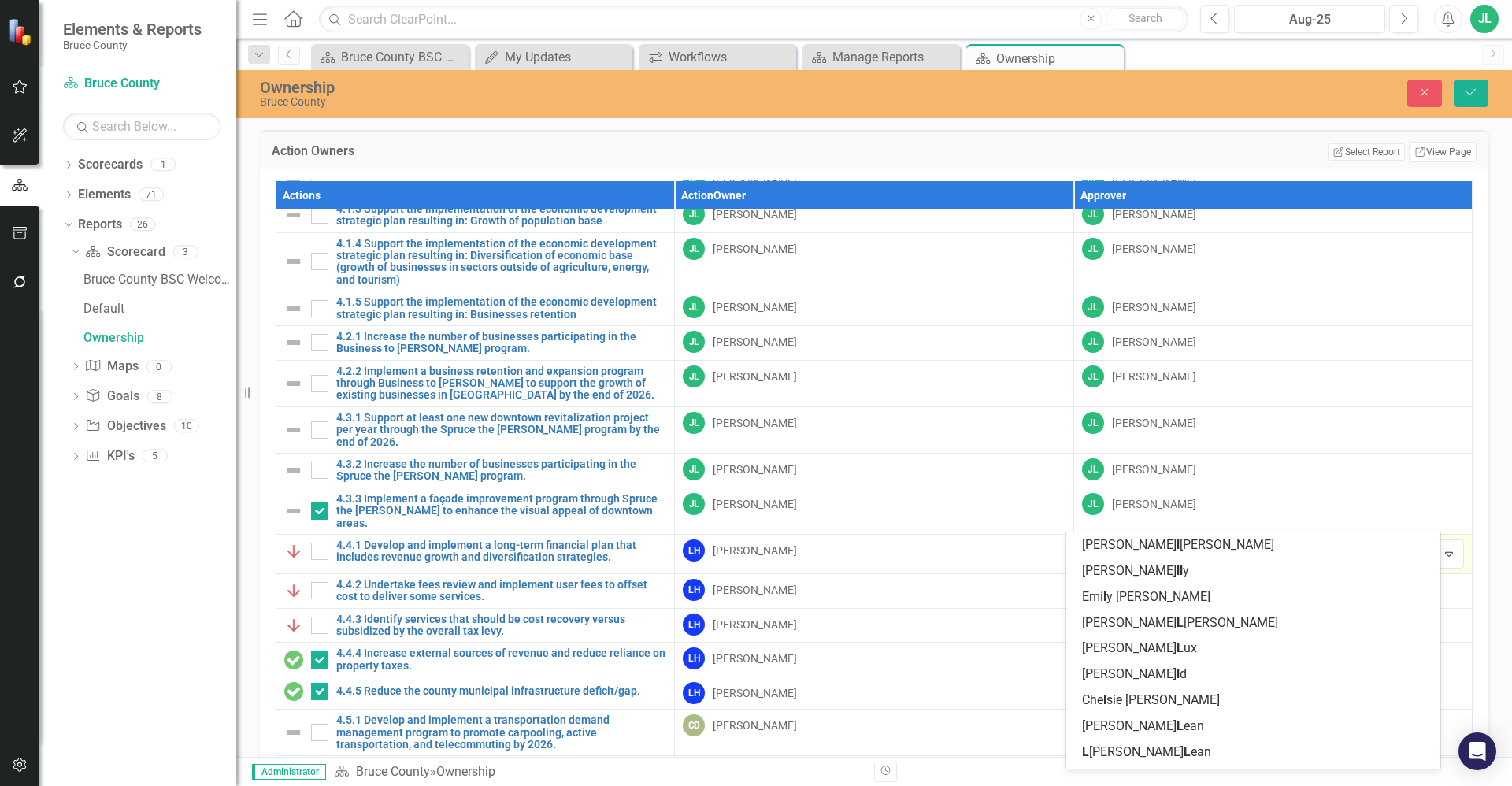
scroll to position [0, 0]
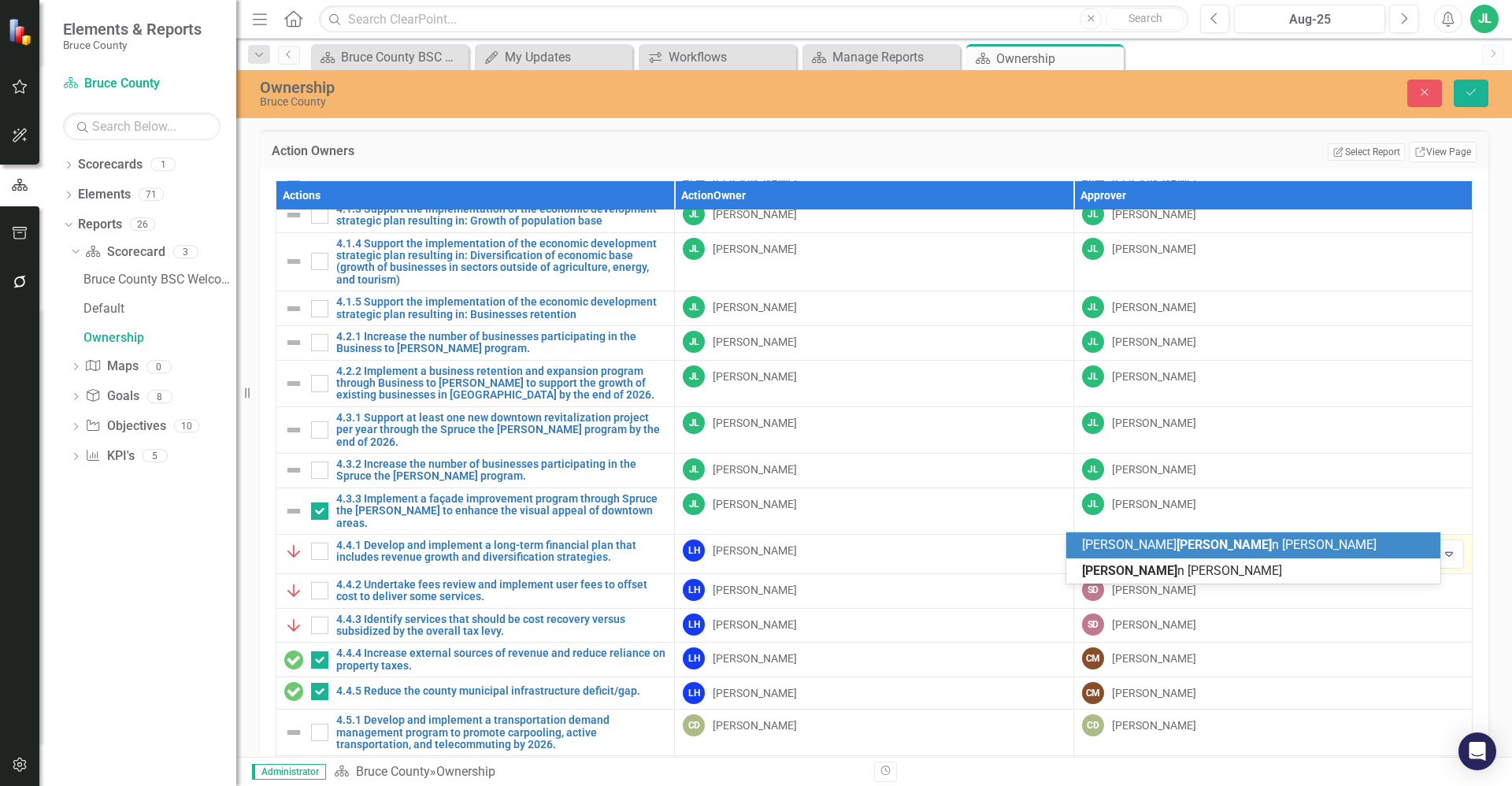
type input "[PERSON_NAME]"
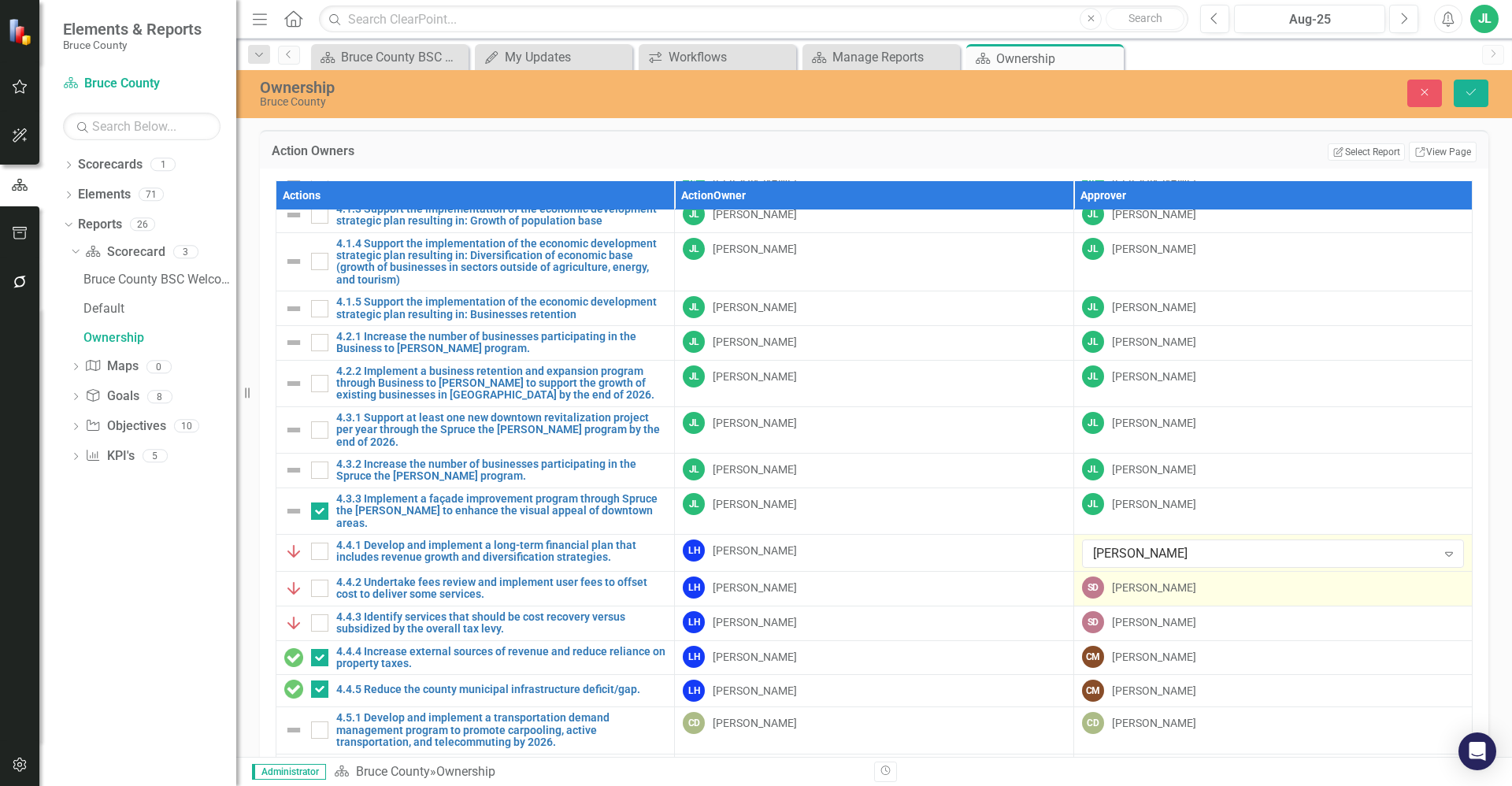
click at [1135, 579] on div "[PERSON_NAME]" at bounding box center [1154, 587] width 85 height 16
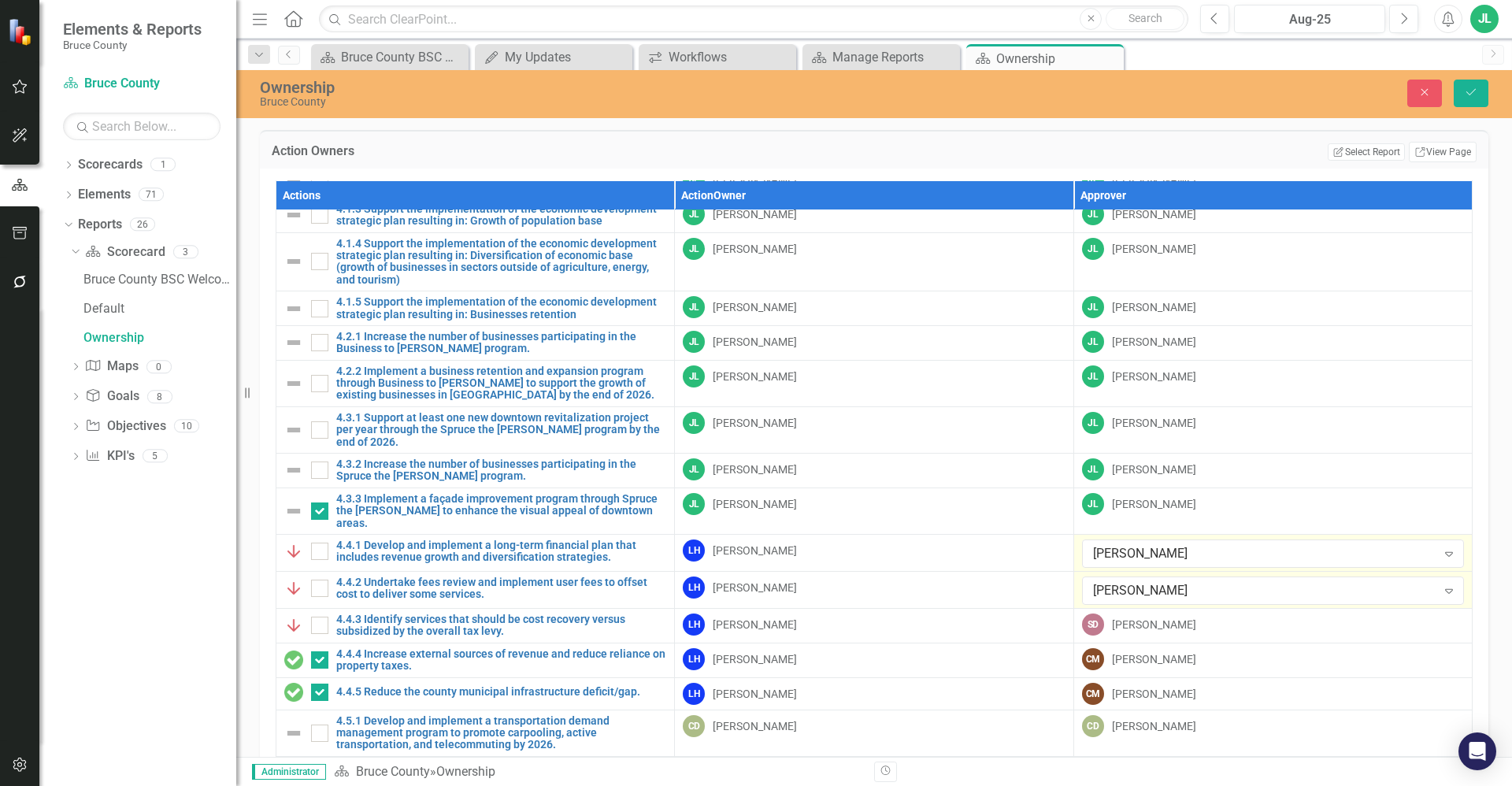
click at [1135, 582] on div "[PERSON_NAME]" at bounding box center [1264, 591] width 343 height 18
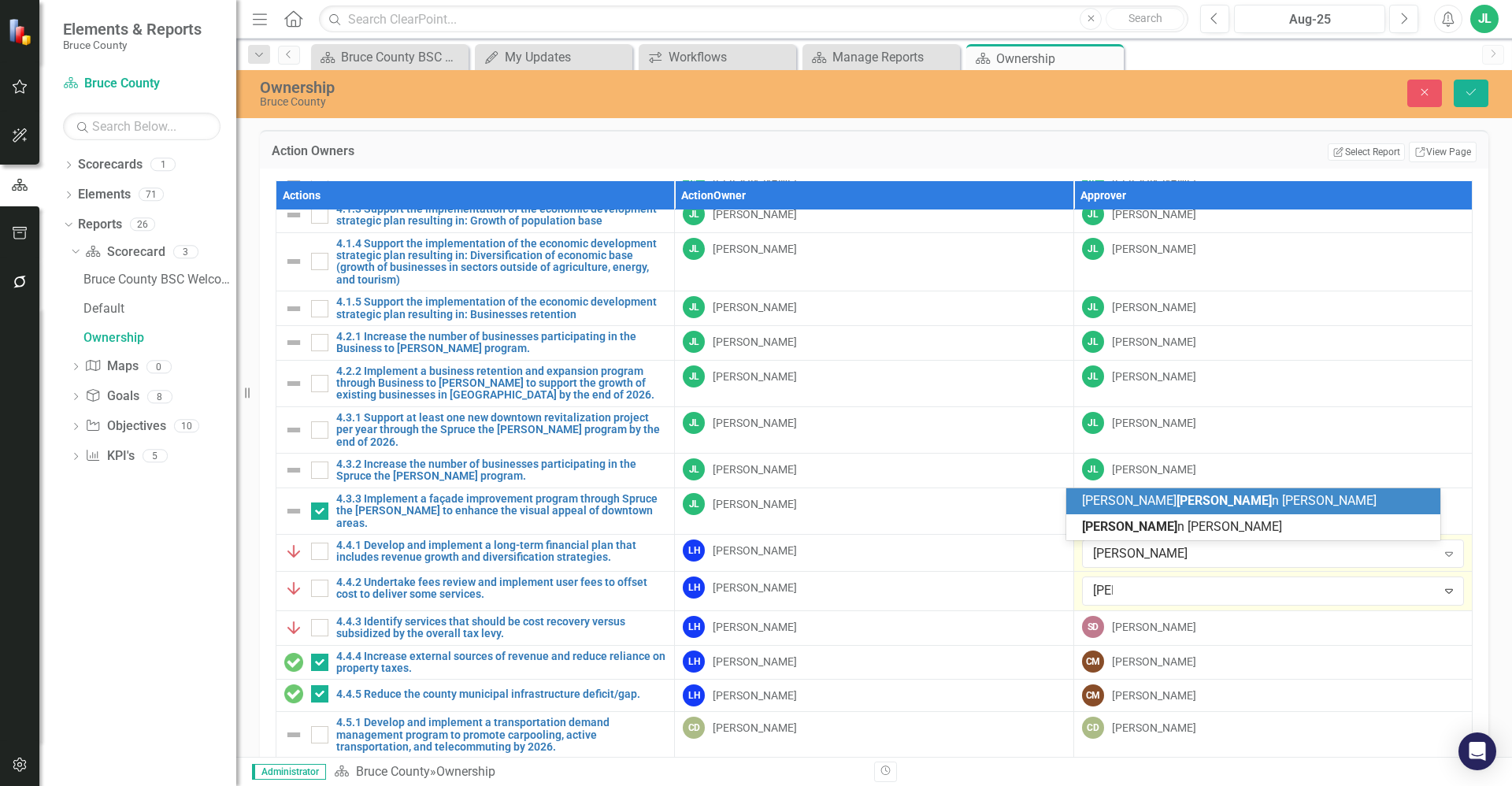
type input "[PERSON_NAME]"
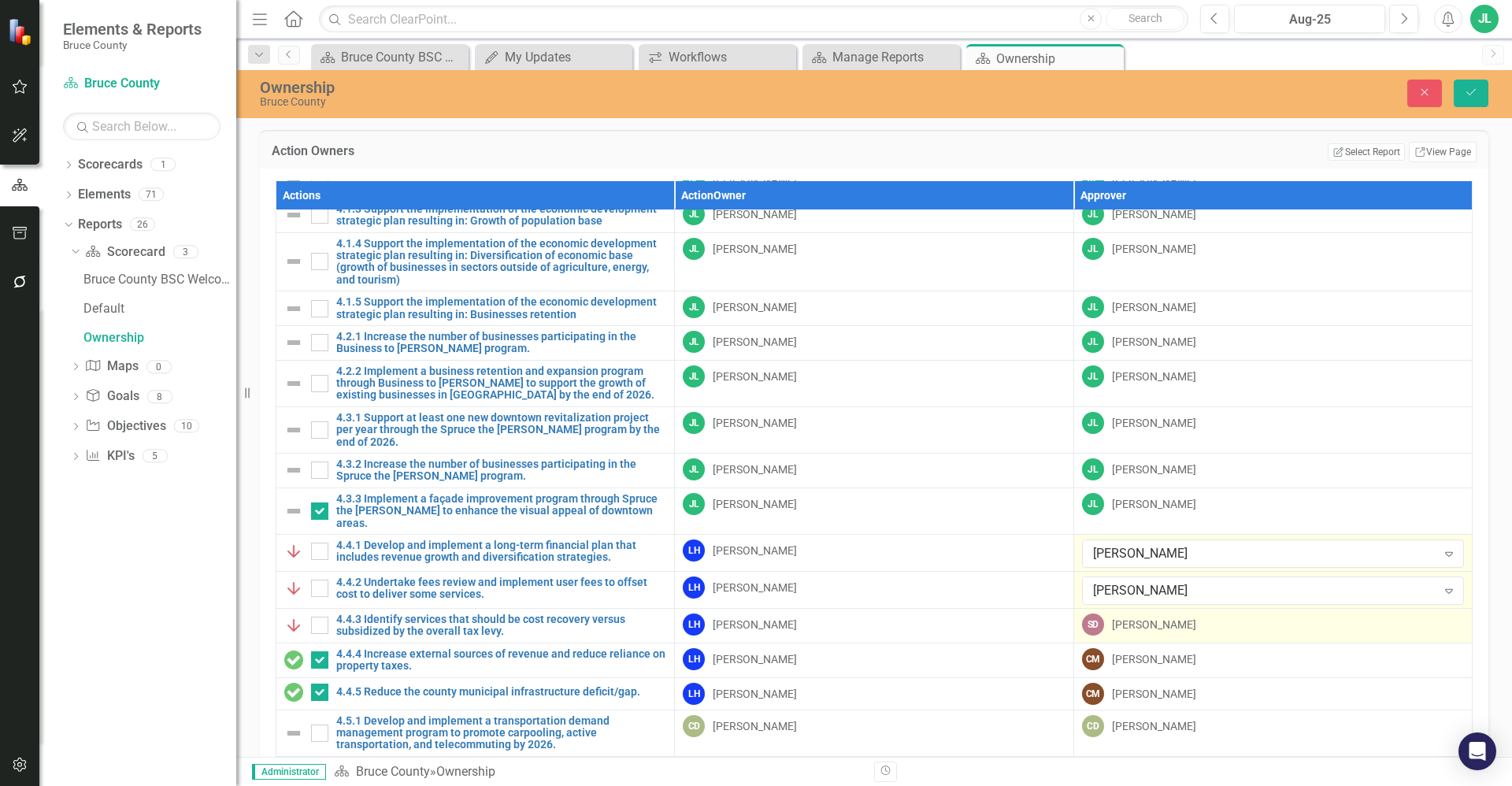
click at [1152, 617] on div "[PERSON_NAME]" at bounding box center [1154, 624] width 85 height 16
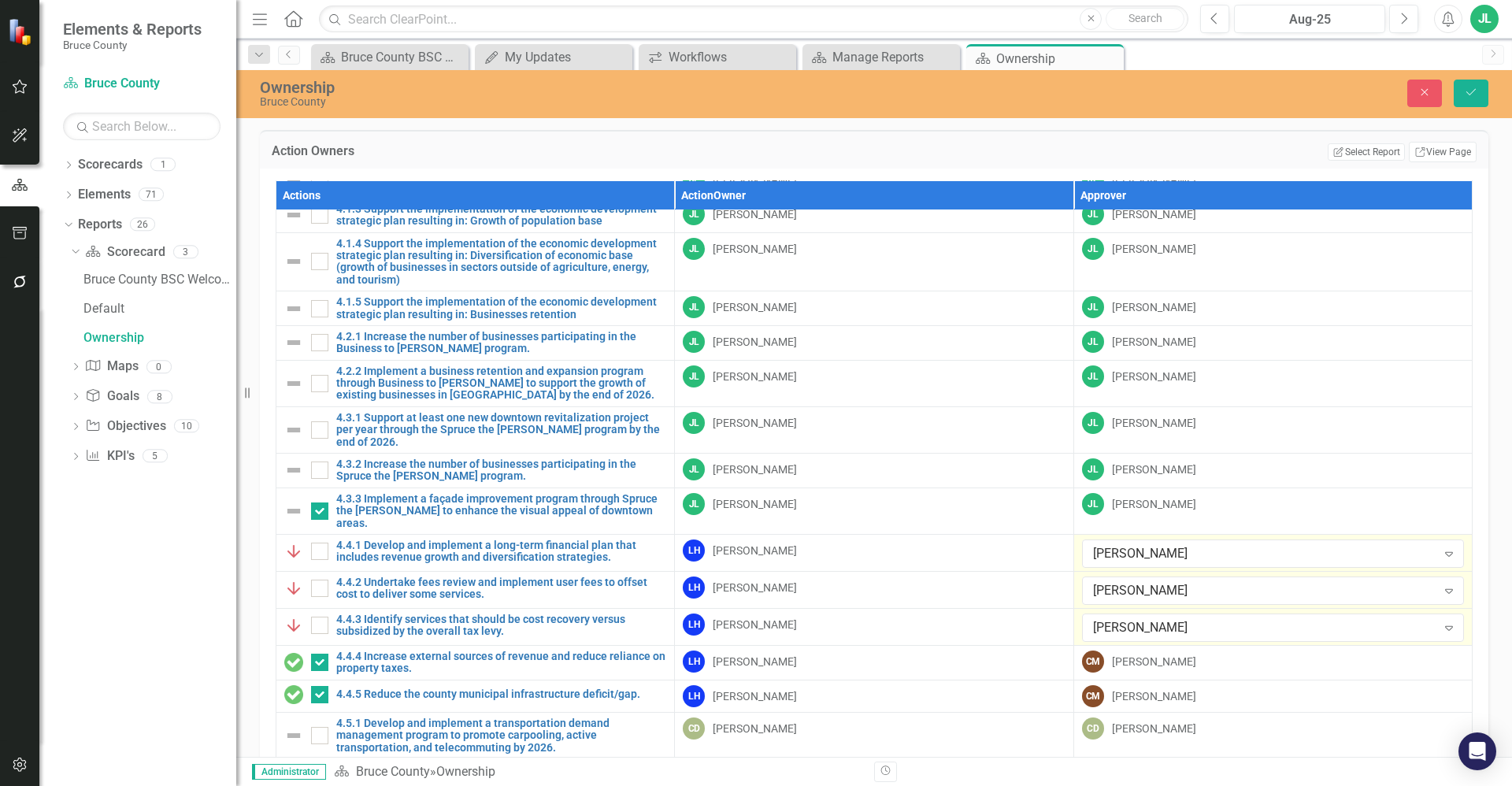
click at [1152, 619] on div "[PERSON_NAME]" at bounding box center [1264, 627] width 343 height 18
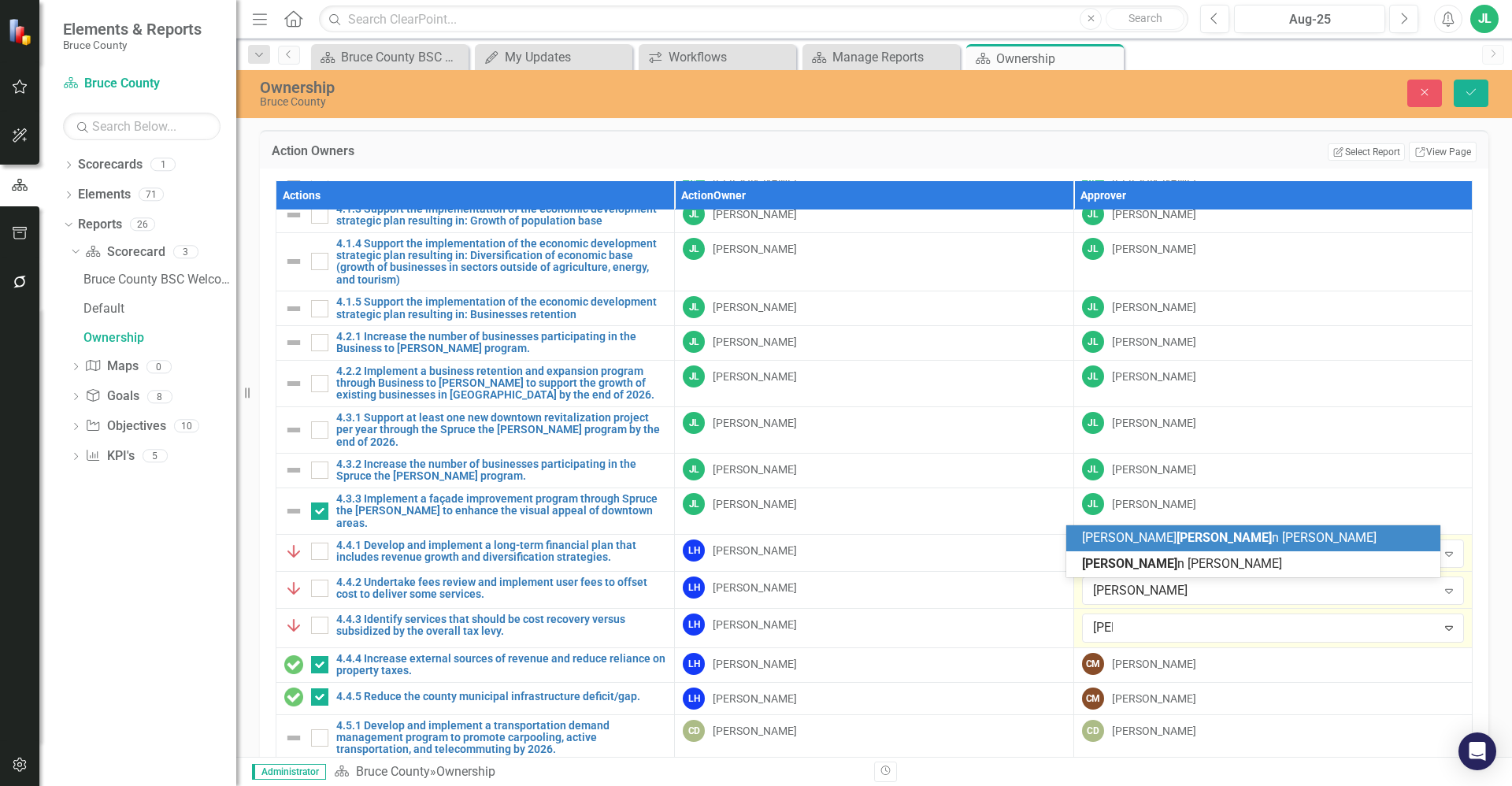
type input "[PERSON_NAME]"
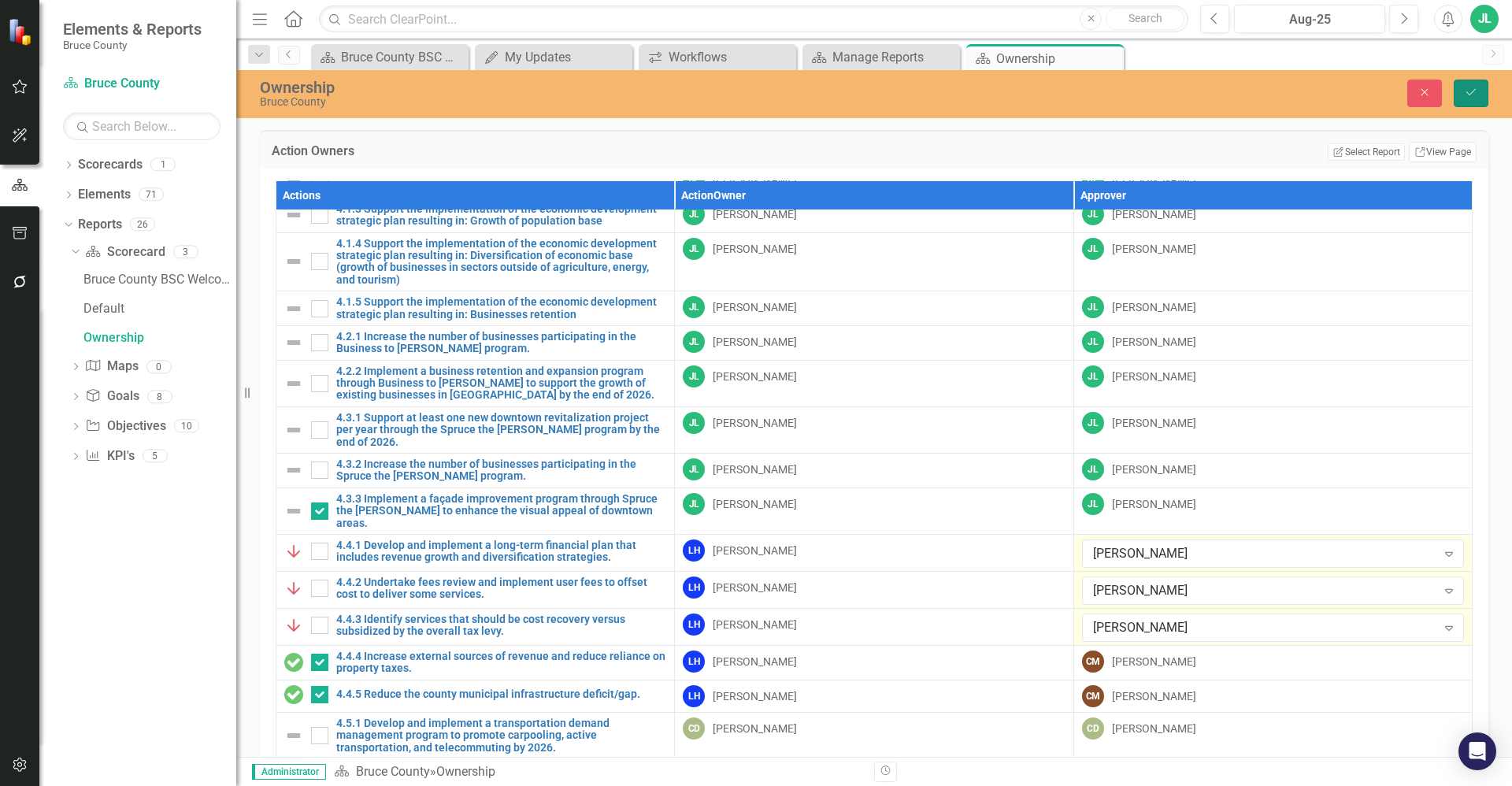
click at [1463, 97] on button "Save" at bounding box center [1470, 94] width 34 height 28
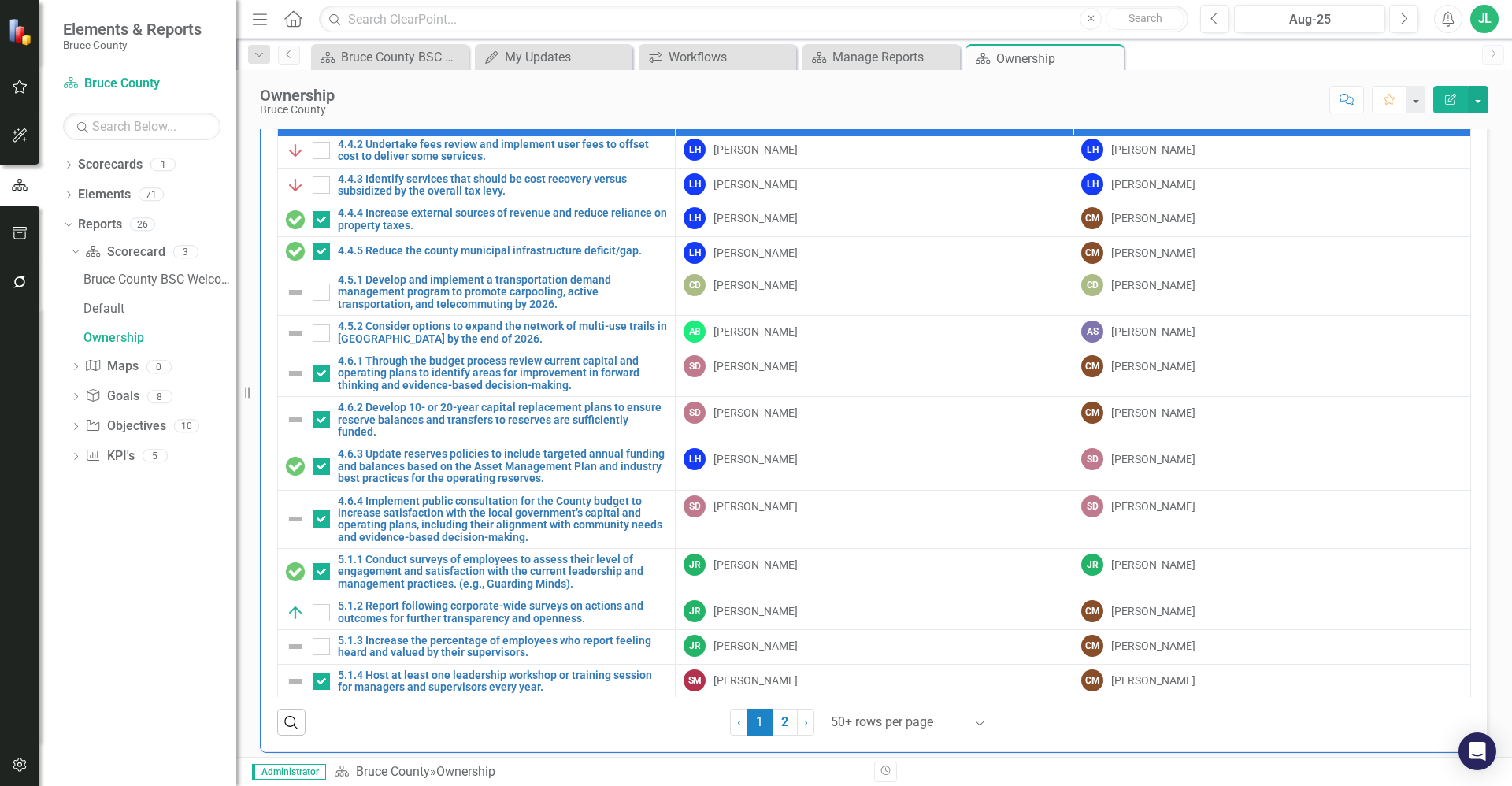
scroll to position [67, 0]
click at [777, 717] on link "2" at bounding box center [785, 721] width 26 height 27
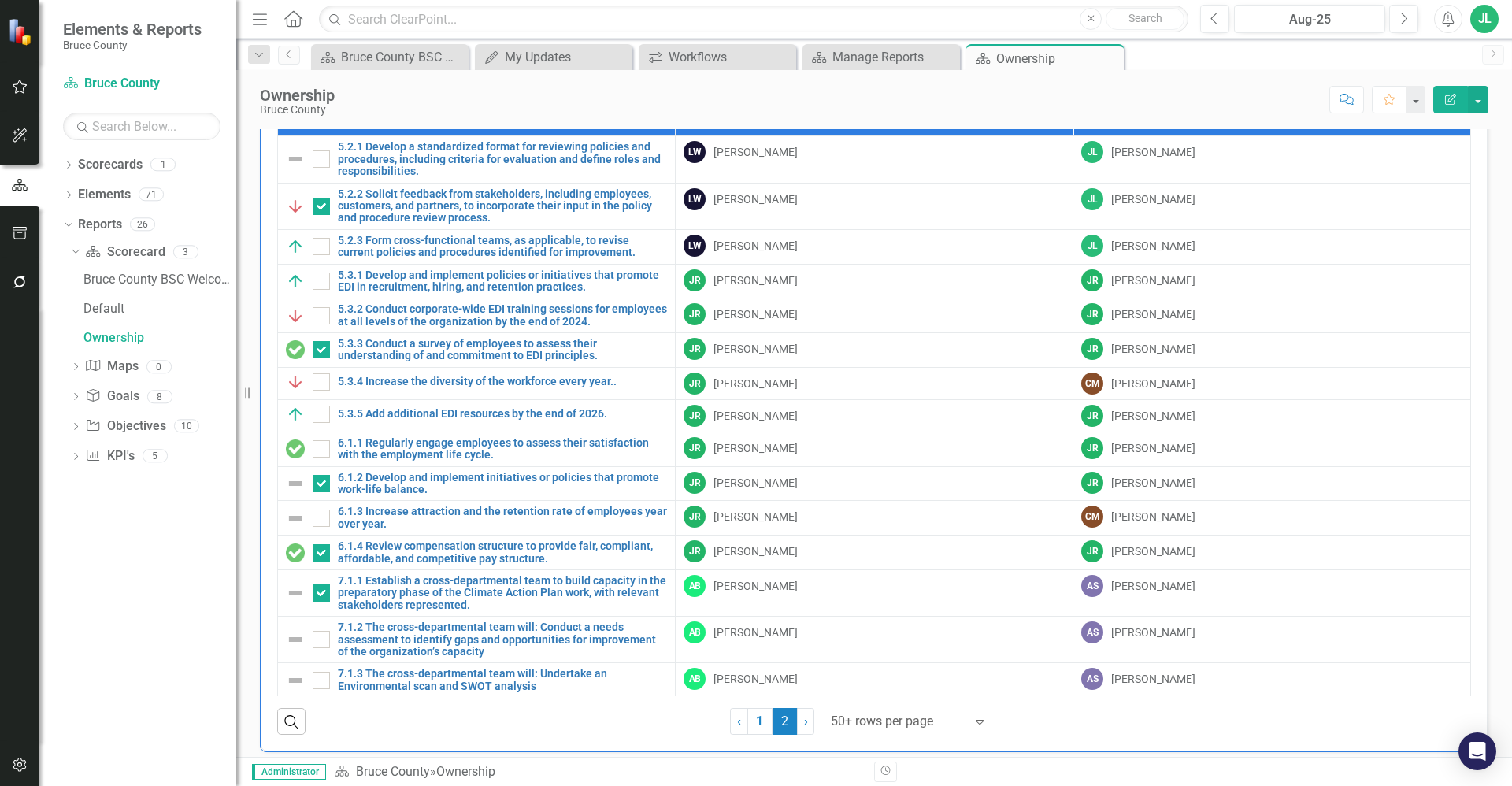
checkbox input "false"
checkbox input "true"
checkbox input "false"
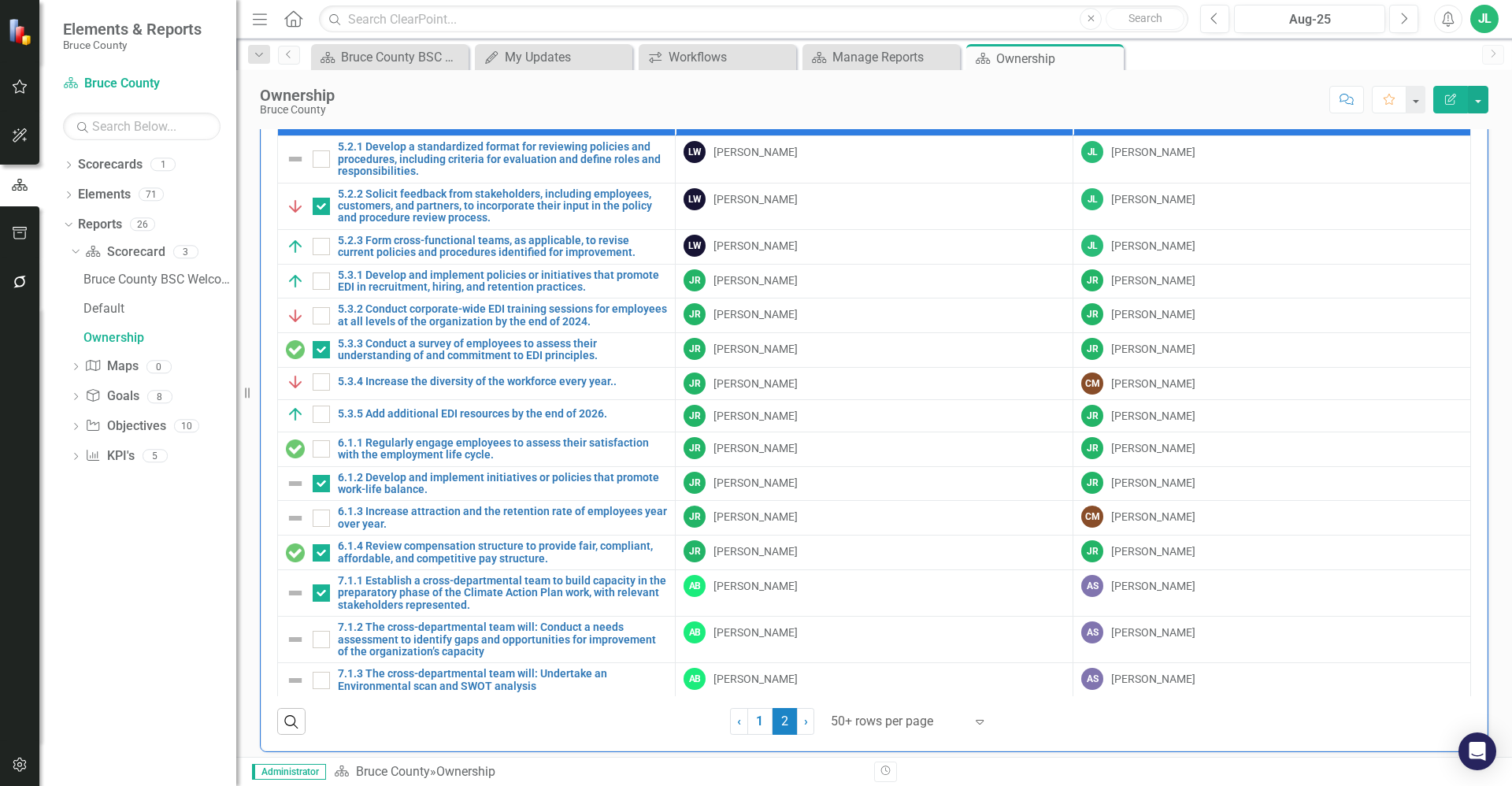
checkbox input "false"
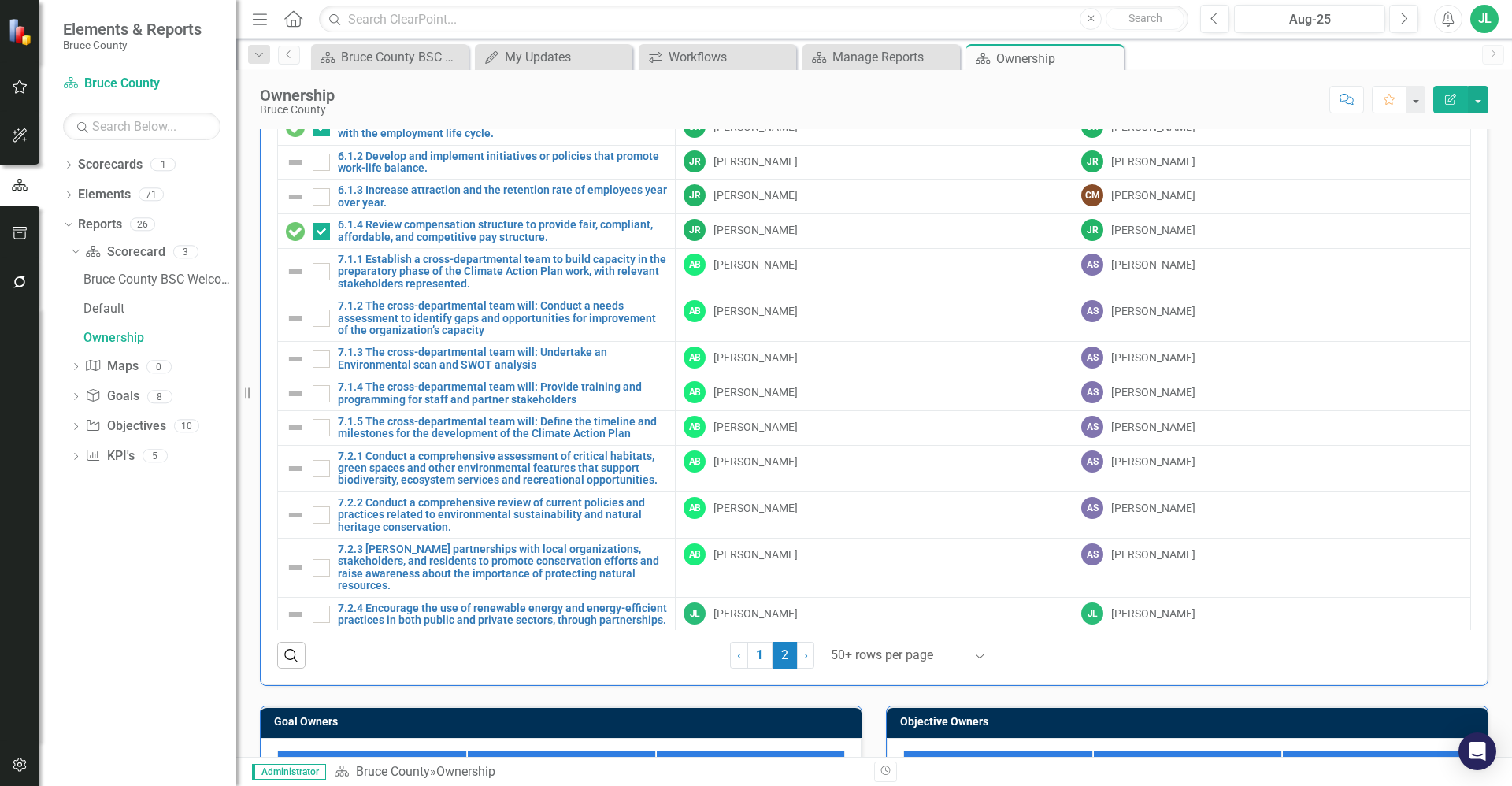
scroll to position [257, 0]
drag, startPoint x: 1460, startPoint y: 316, endPoint x: 1464, endPoint y: 288, distance: 28.3
click at [1464, 288] on div "Actions Action Owner Approver 5.2.1 Develop a standardized format for reviewing…" at bounding box center [874, 356] width 1226 height 657
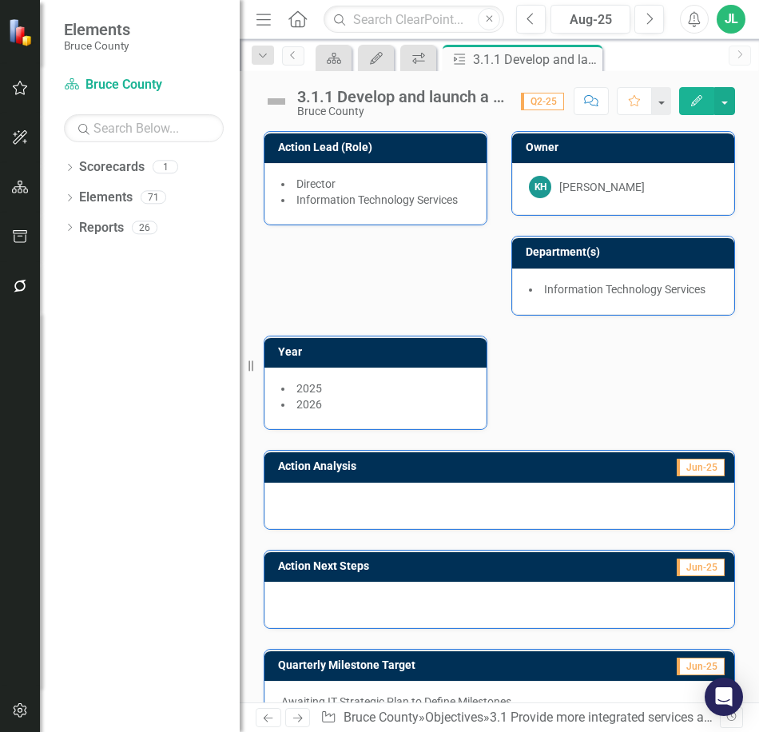
click at [558, 388] on div "Action Lead (Role) Director Information Technology Services Owner KH Keith Hill…" at bounding box center [500, 270] width 496 height 319
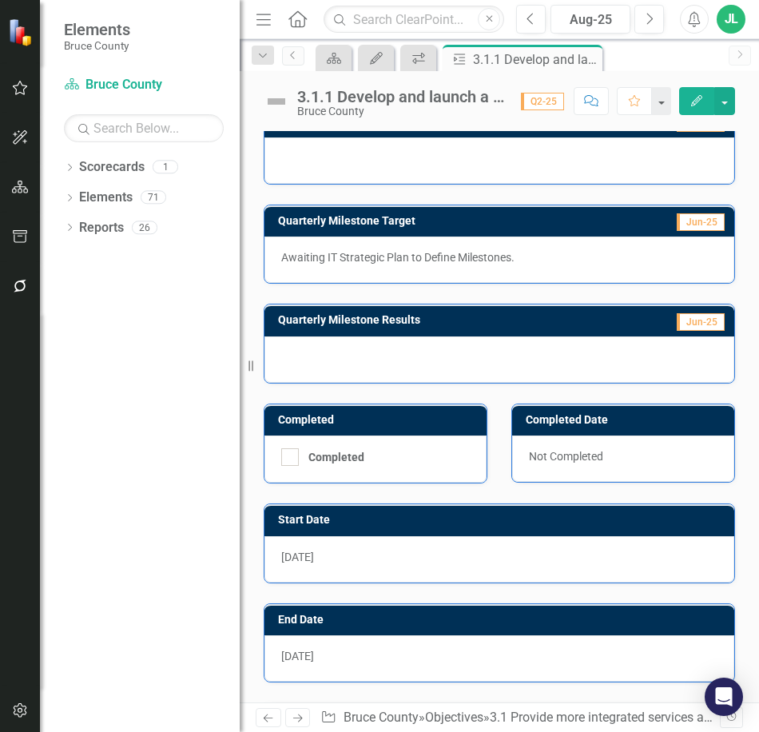
scroll to position [566, 0]
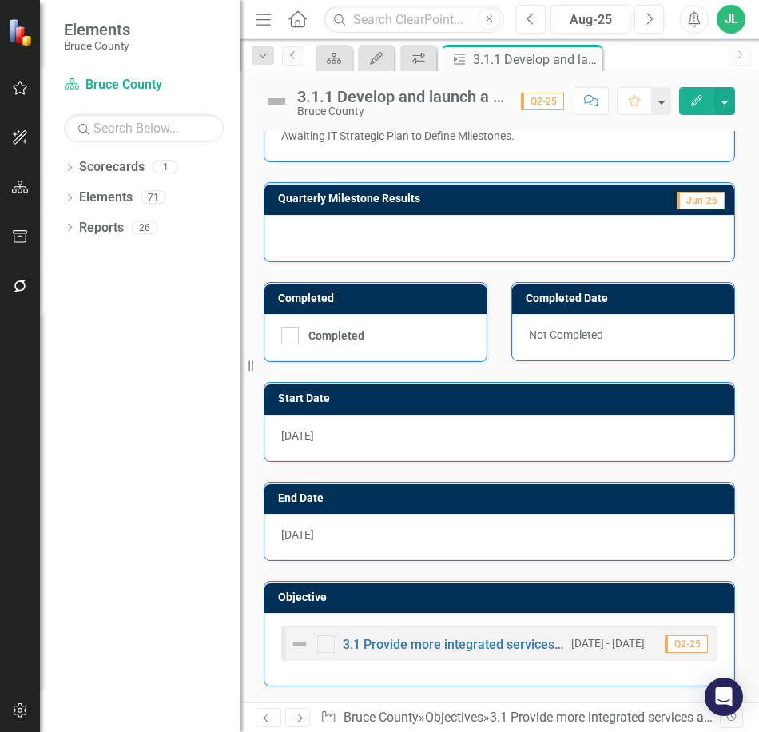
click at [738, 265] on div "Action Lead (Role) Director Information Technology Services Owner KH Keith Hill…" at bounding box center [500, 123] width 520 height 1157
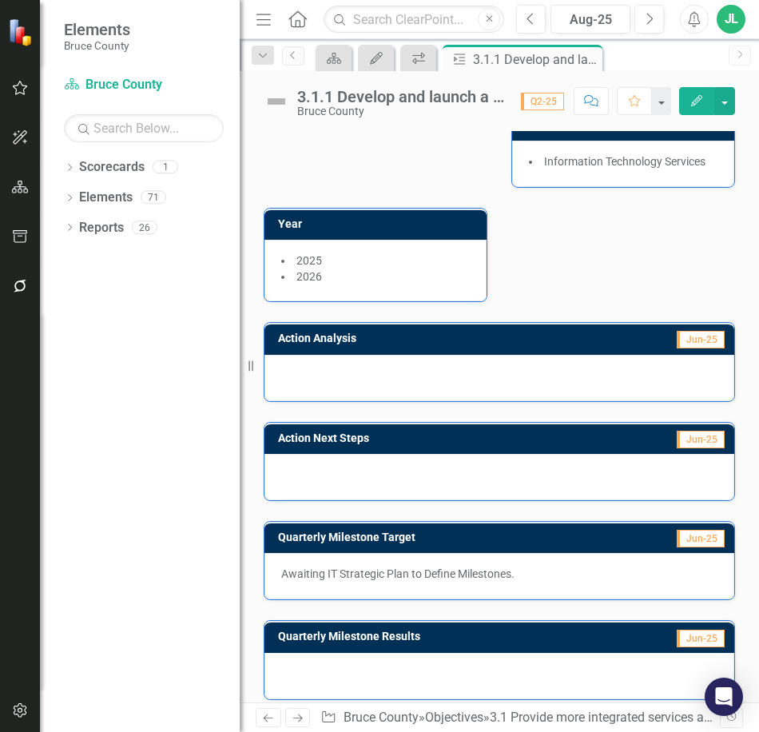
scroll to position [0, 0]
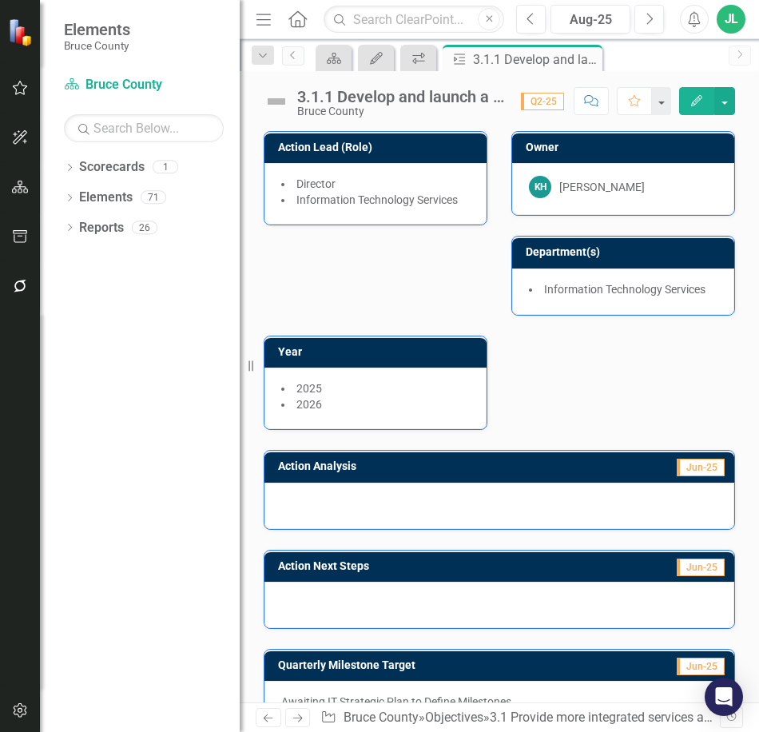
click at [449, 96] on div "3.1.1 Develop and launch a user-friendly digital portal across various service …" at bounding box center [401, 97] width 208 height 18
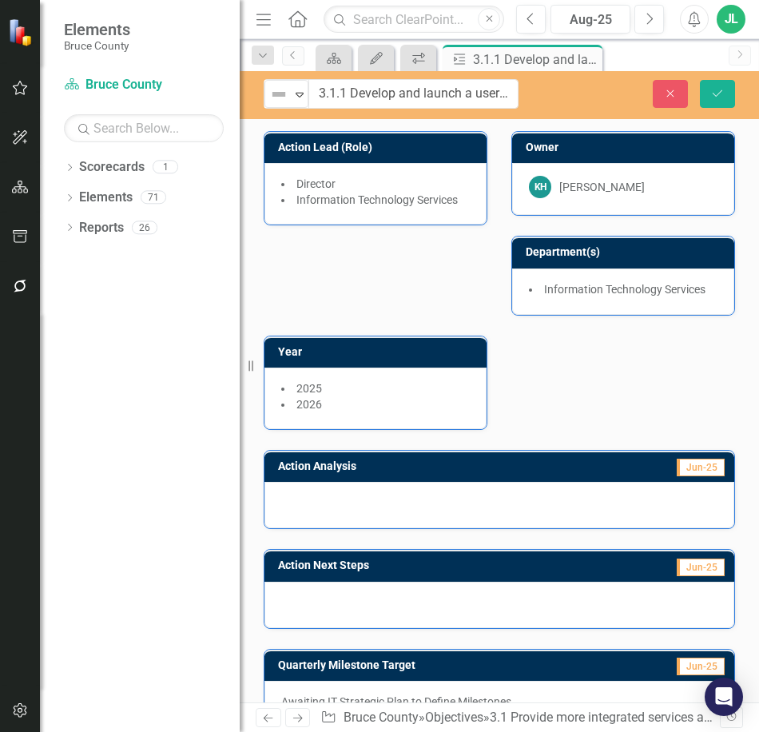
click at [489, 95] on input "3.1.1 Develop and launch a user-friendly digital portal across various service …" at bounding box center [414, 94] width 210 height 30
click at [663, 94] on icon "Close" at bounding box center [670, 93] width 14 height 11
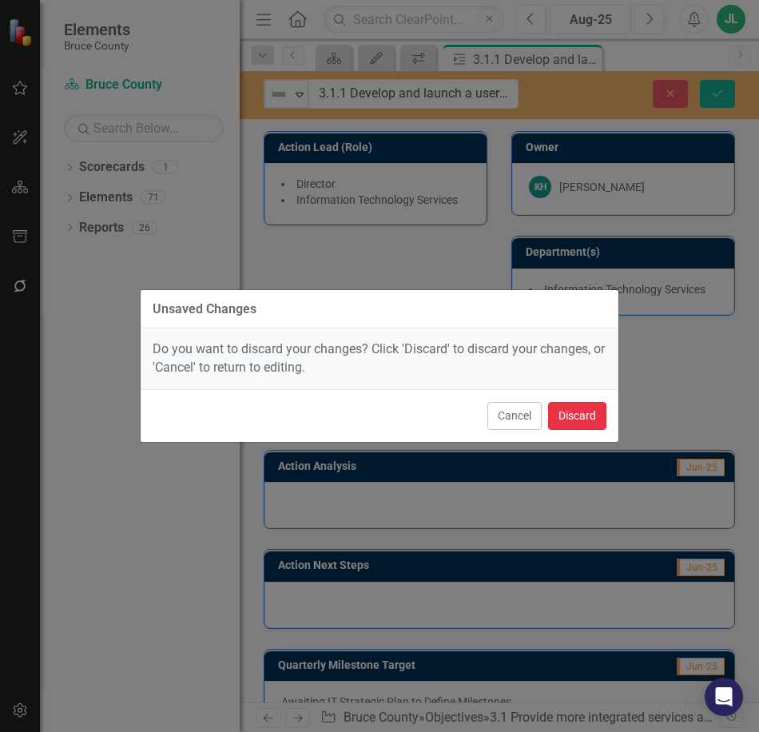
click at [587, 415] on button "Discard" at bounding box center [577, 416] width 58 height 28
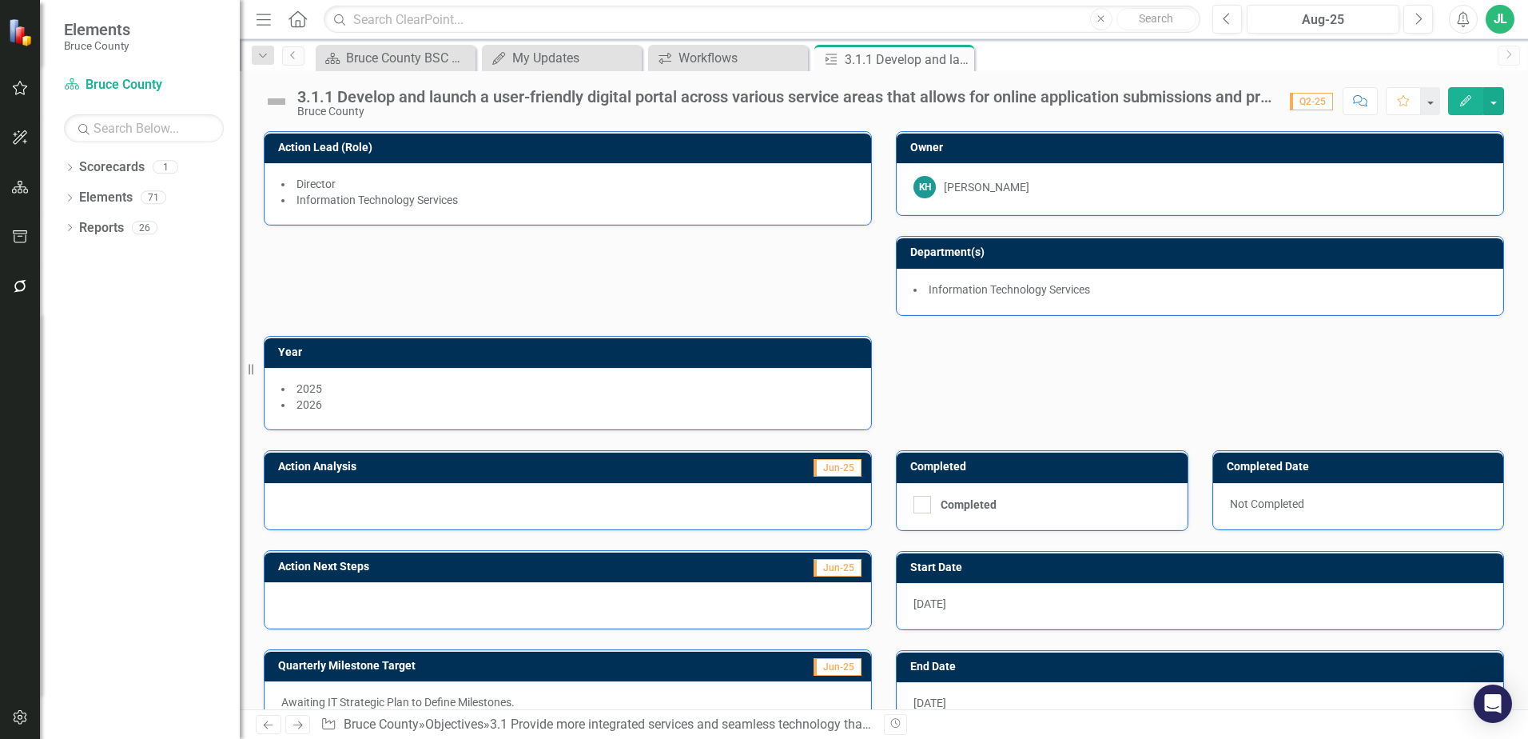
click at [712, 239] on div "Action Lead (Role) Director Information Technology Services Owner KH Keith Hill…" at bounding box center [884, 270] width 1264 height 319
click at [759, 57] on icon "Close" at bounding box center [959, 59] width 16 height 13
